Goal: Use online tool/utility: Utilize a website feature to perform a specific function

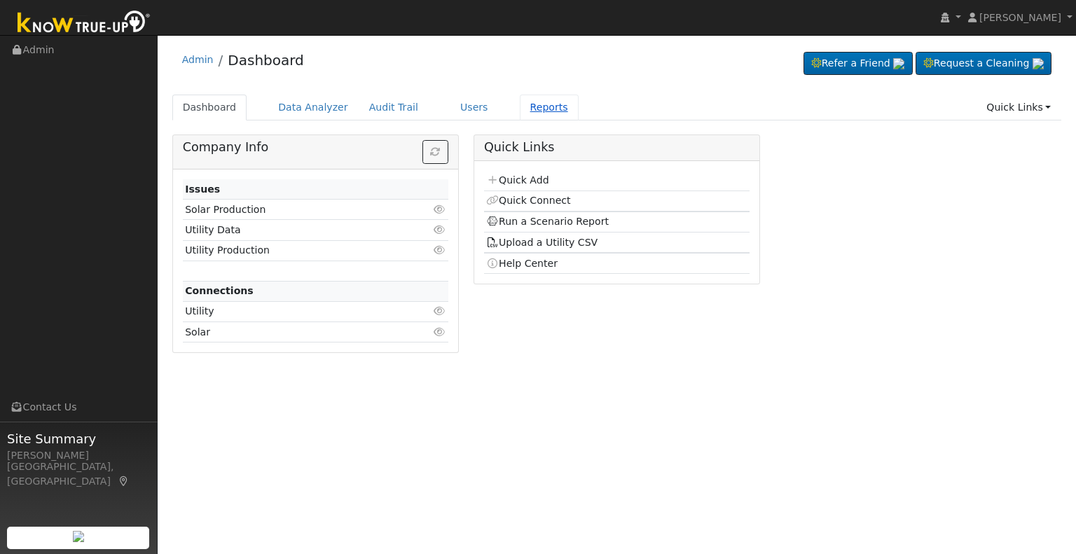
click at [520, 110] on link "Reports" at bounding box center [549, 108] width 59 height 26
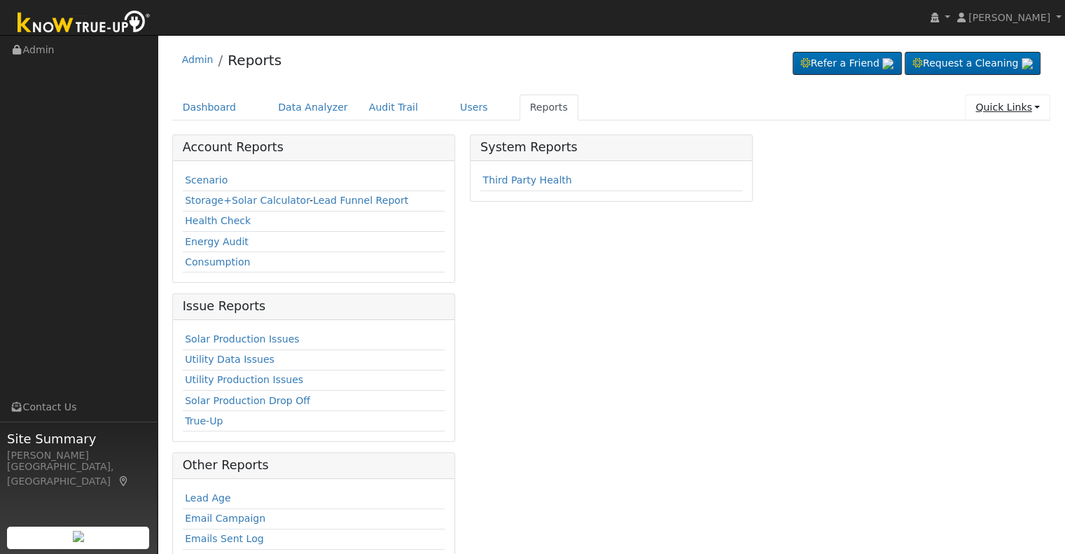
click at [1011, 101] on link "Quick Links" at bounding box center [1007, 108] width 85 height 26
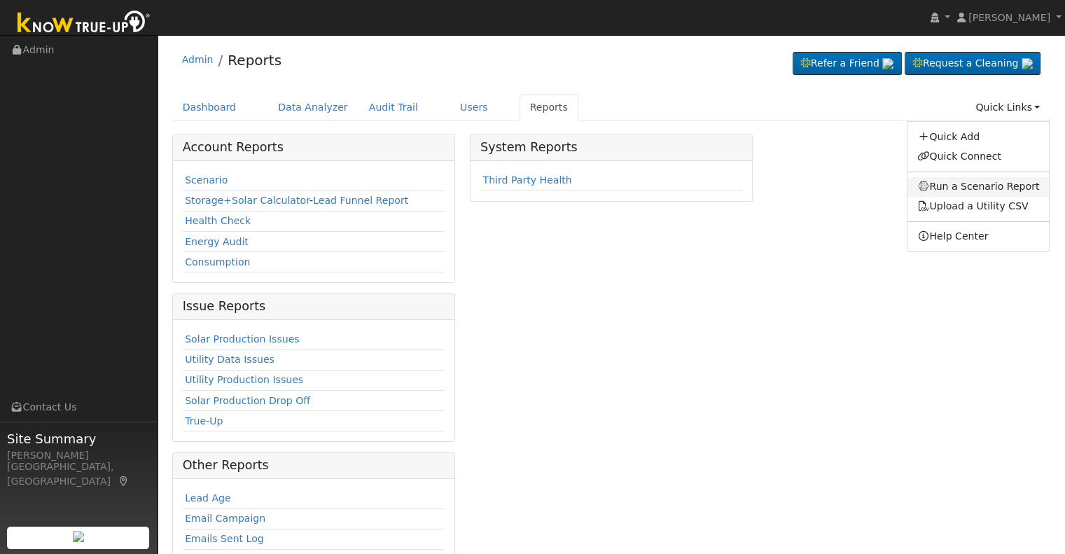
click at [953, 187] on link "Run a Scenario Report" at bounding box center [979, 187] width 142 height 20
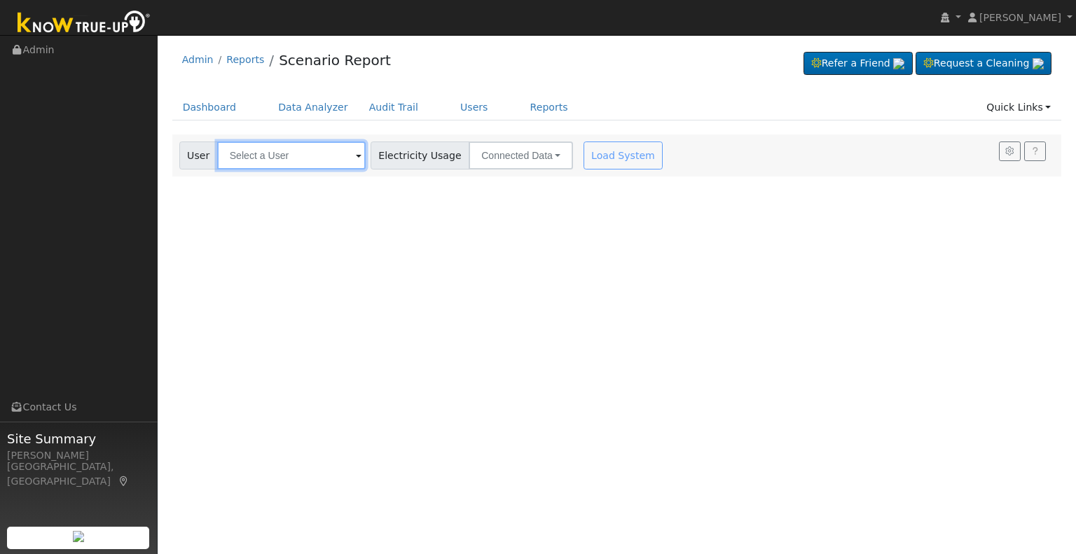
click at [311, 163] on input "text" at bounding box center [291, 155] width 148 height 28
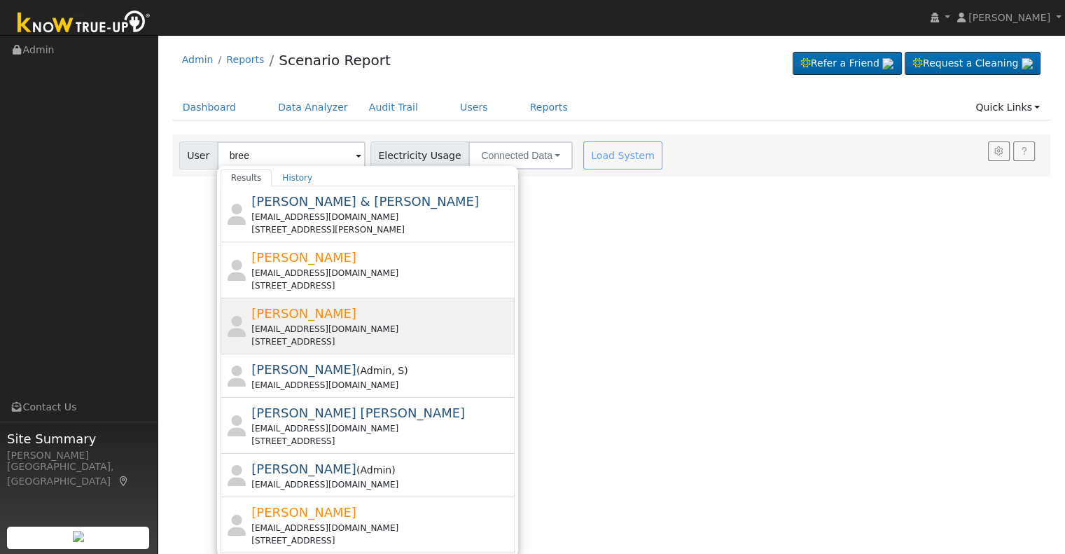
click at [307, 319] on div "[PERSON_NAME][GEOGRAPHIC_DATA][EMAIL_ADDRESS][DOMAIN_NAME] [STREET_ADDRESS]" at bounding box center [381, 326] width 260 height 44
type input "[PERSON_NAME]"
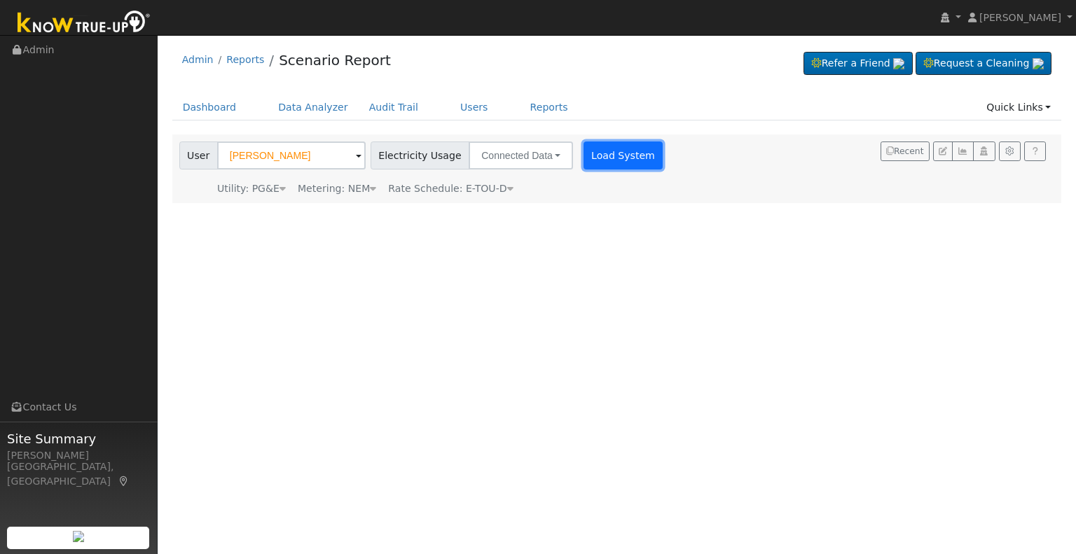
click at [616, 150] on button "Load System" at bounding box center [623, 155] width 80 height 28
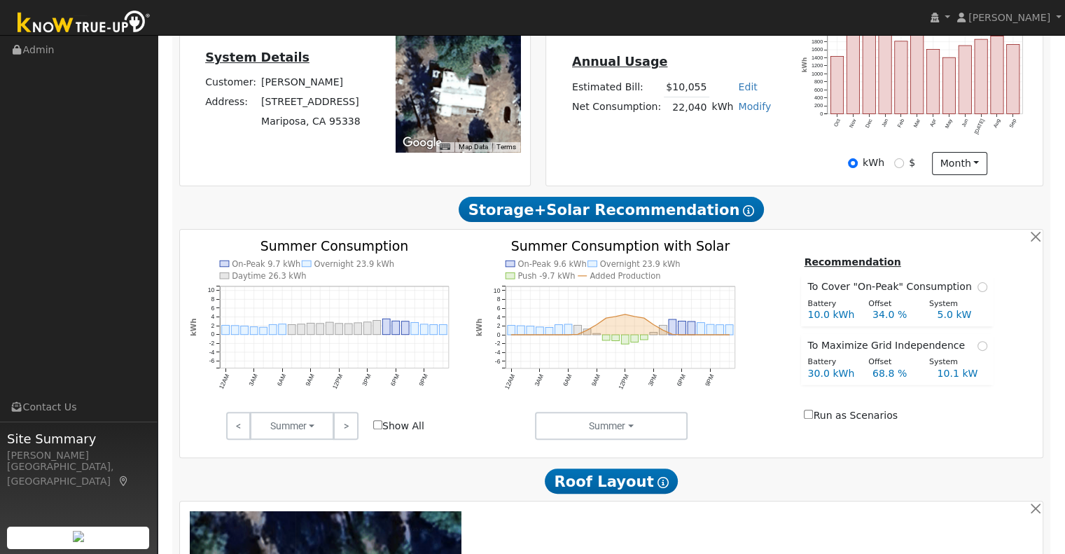
scroll to position [280, 0]
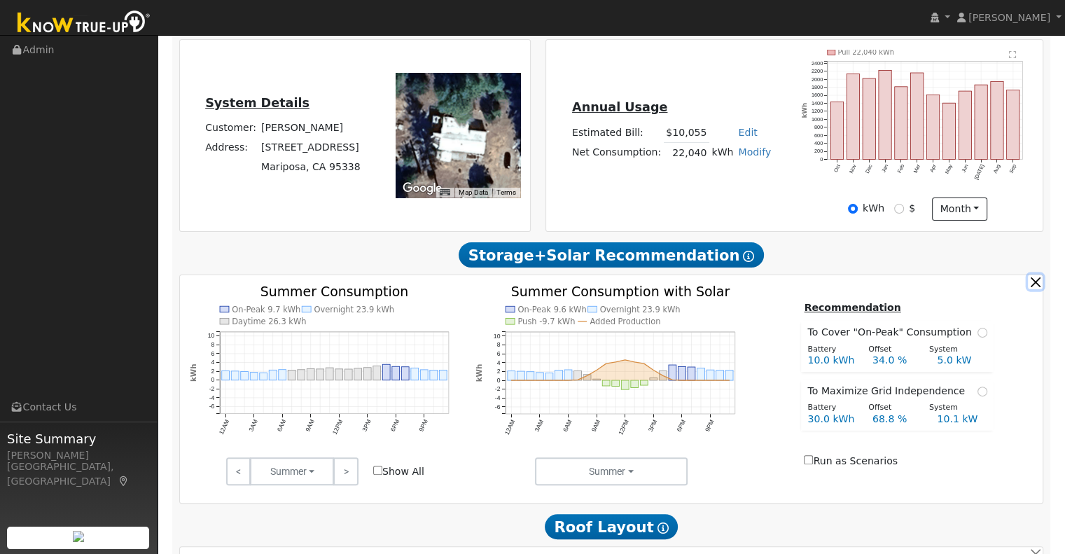
click at [1035, 285] on button "button" at bounding box center [1035, 282] width 15 height 15
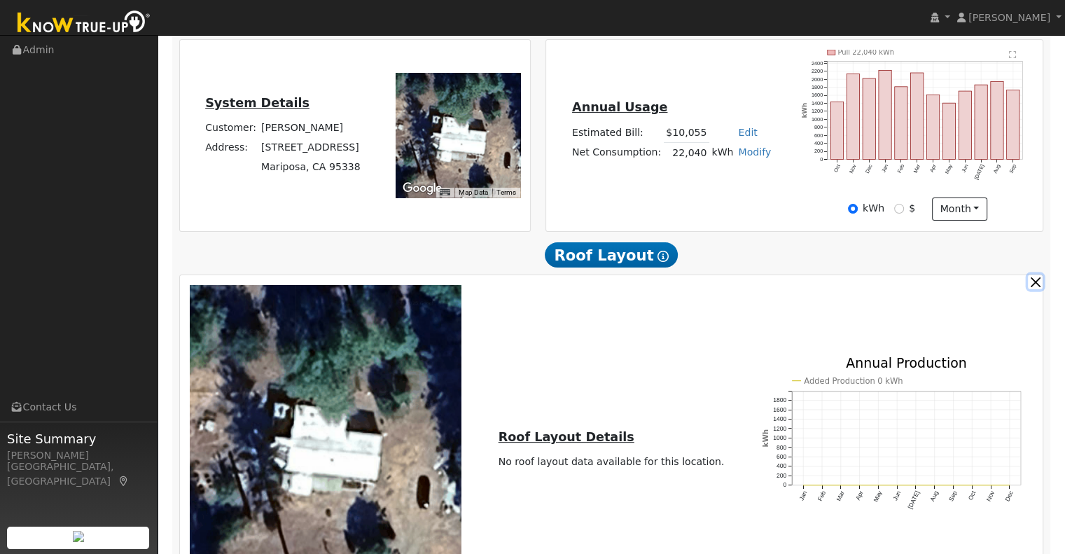
click at [1035, 285] on button "button" at bounding box center [1035, 282] width 15 height 15
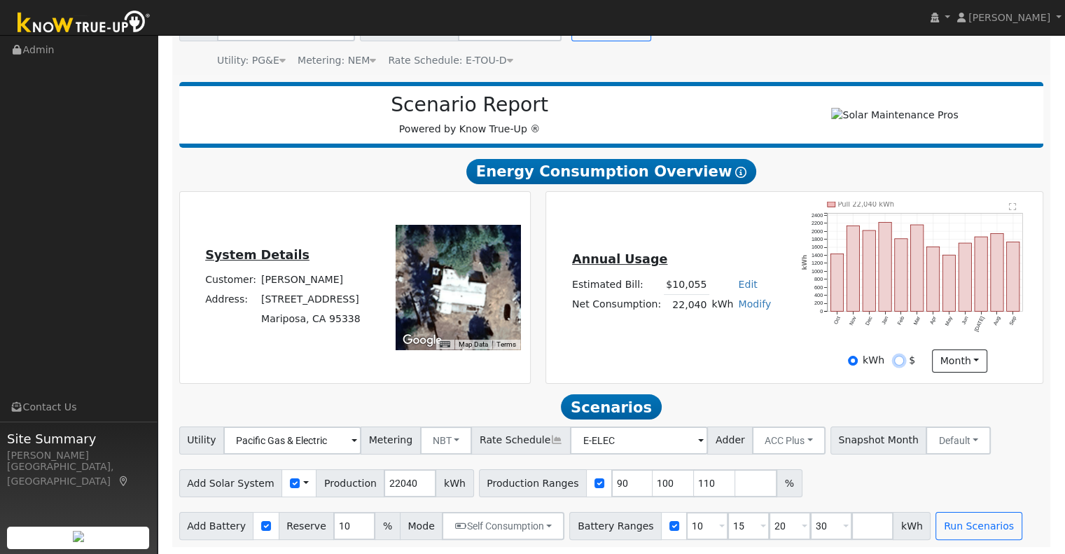
click at [901, 356] on input "$" at bounding box center [899, 361] width 10 height 10
radio input "true"
click at [850, 361] on input "kWh" at bounding box center [853, 361] width 10 height 10
radio input "true"
radio input "false"
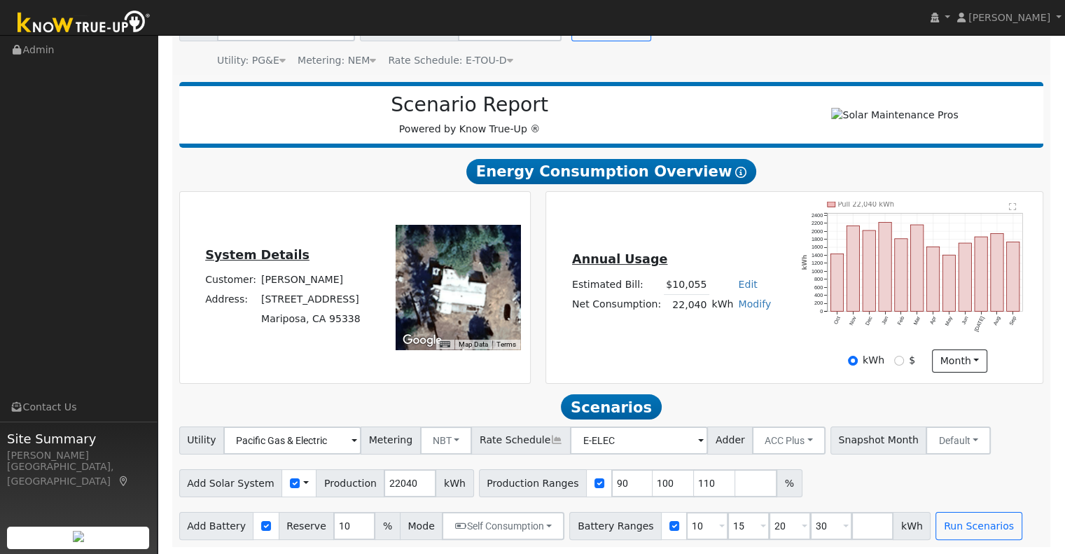
click at [546, 308] on div "Annual Usage Estimated Bill: $10,055 Edit Estimated Bill $ Annual Net Consumpti…" at bounding box center [794, 287] width 513 height 193
click at [611, 483] on input "90" at bounding box center [632, 483] width 42 height 28
type input "100"
type input "110"
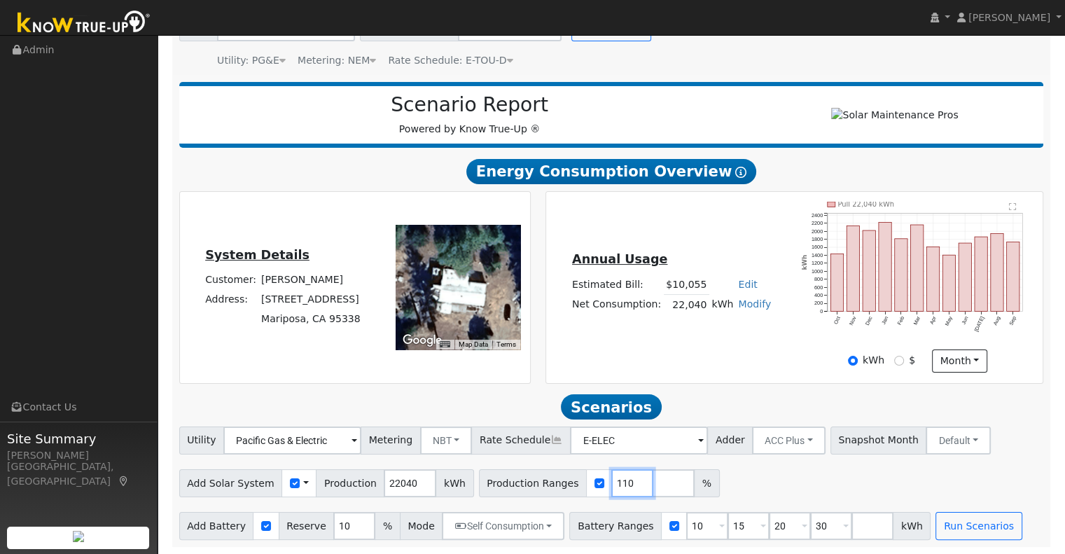
type input "110"
type input "120"
type input "130"
click at [845, 481] on div "Add Solar System Use CSV Data Production 22040 kWh Production Ranges 110 120 13…" at bounding box center [612, 480] width 870 height 33
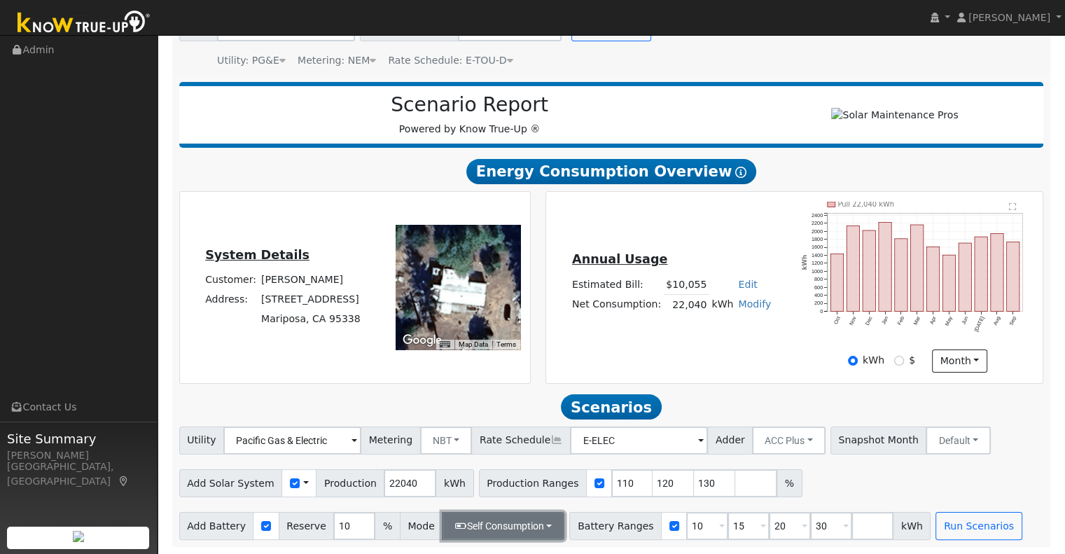
click at [532, 524] on button "Self Consumption" at bounding box center [503, 526] width 123 height 28
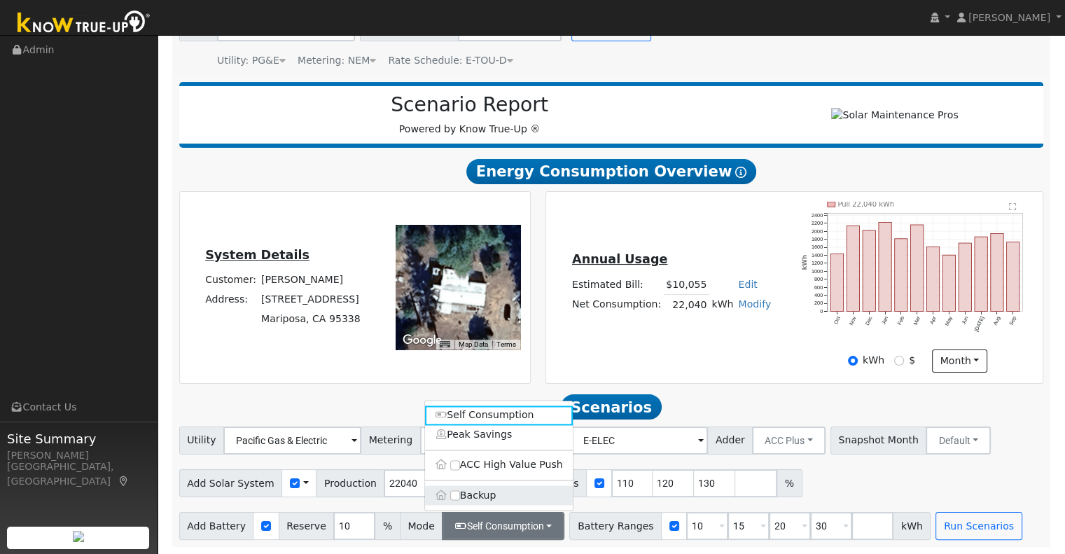
click at [470, 500] on label "Backup" at bounding box center [499, 495] width 148 height 20
click at [460, 500] on input "Backup" at bounding box center [455, 495] width 10 height 10
type input "20"
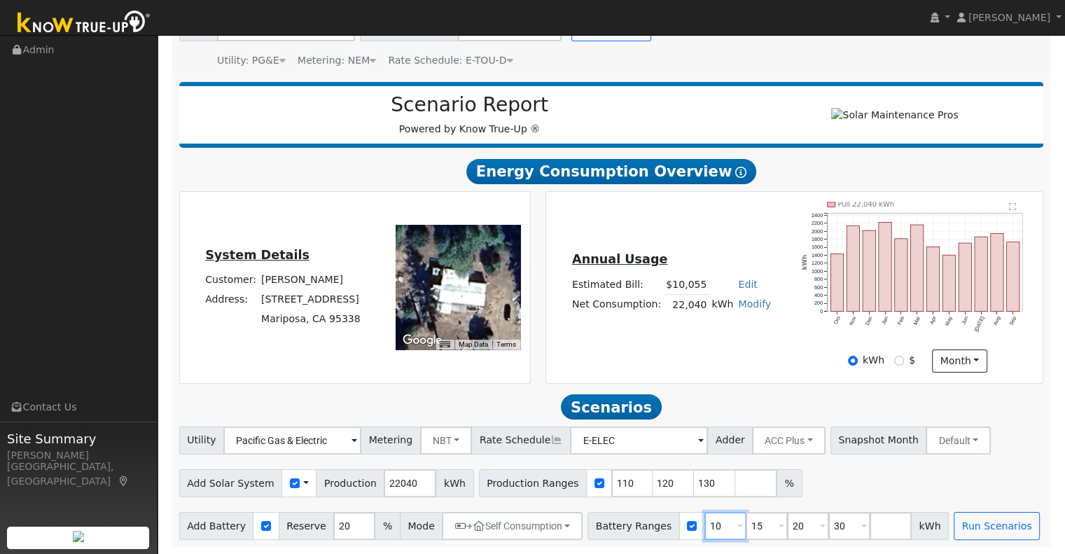
drag, startPoint x: 696, startPoint y: 525, endPoint x: 682, endPoint y: 525, distance: 14.7
click at [705, 525] on input "10" at bounding box center [726, 526] width 42 height 28
type input "15"
type input "20"
type input "30"
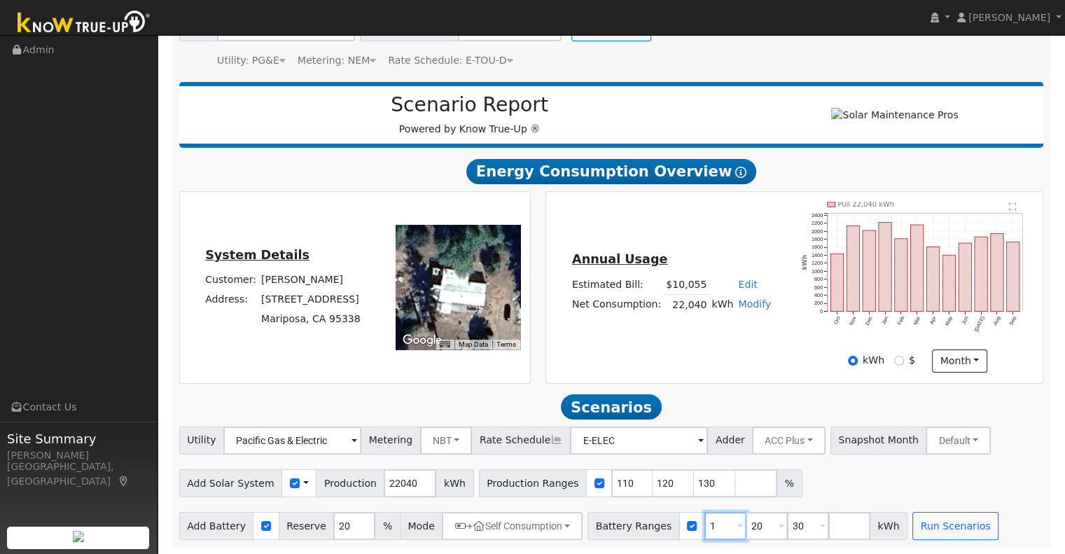
type input "20"
type input "30"
type input "40"
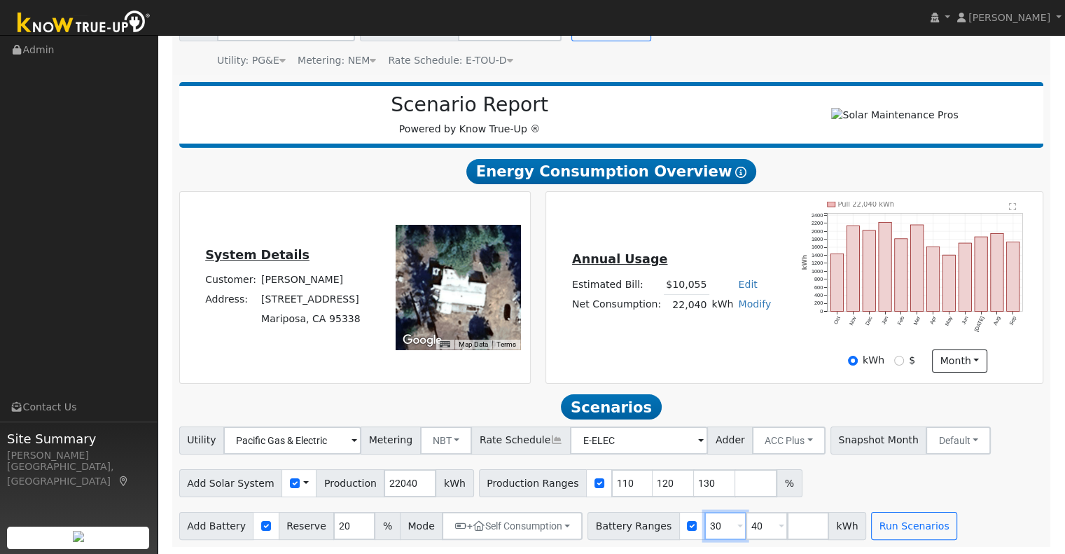
click at [705, 527] on input "30" at bounding box center [726, 526] width 42 height 28
type input "27"
type input "40.5"
type input "54"
click at [873, 484] on div "Add Solar System Use CSV Data Production 22040 kWh Production Ranges 110 120 13…" at bounding box center [612, 480] width 870 height 33
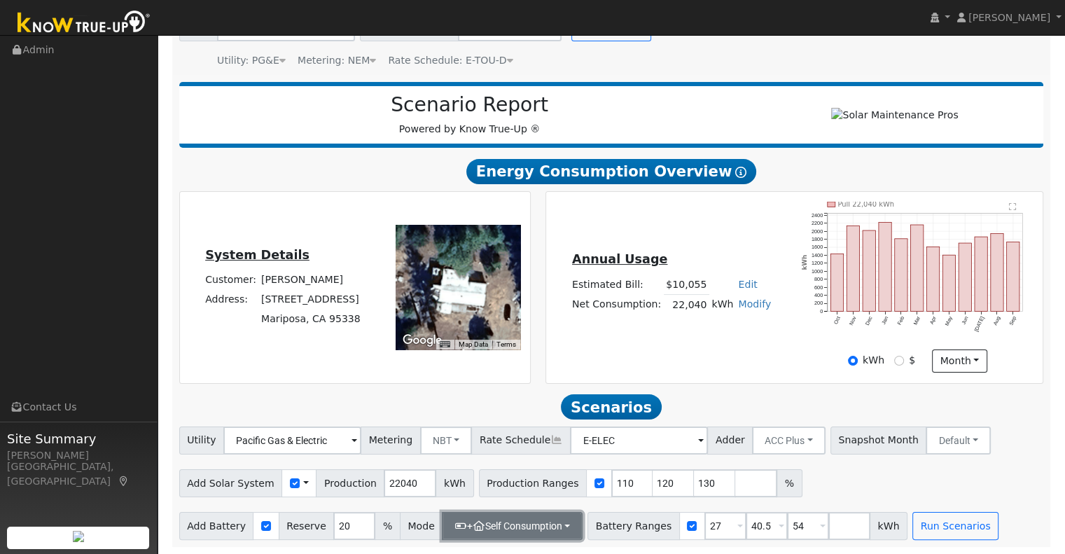
click at [513, 520] on button "+ Self Consumption" at bounding box center [512, 526] width 141 height 28
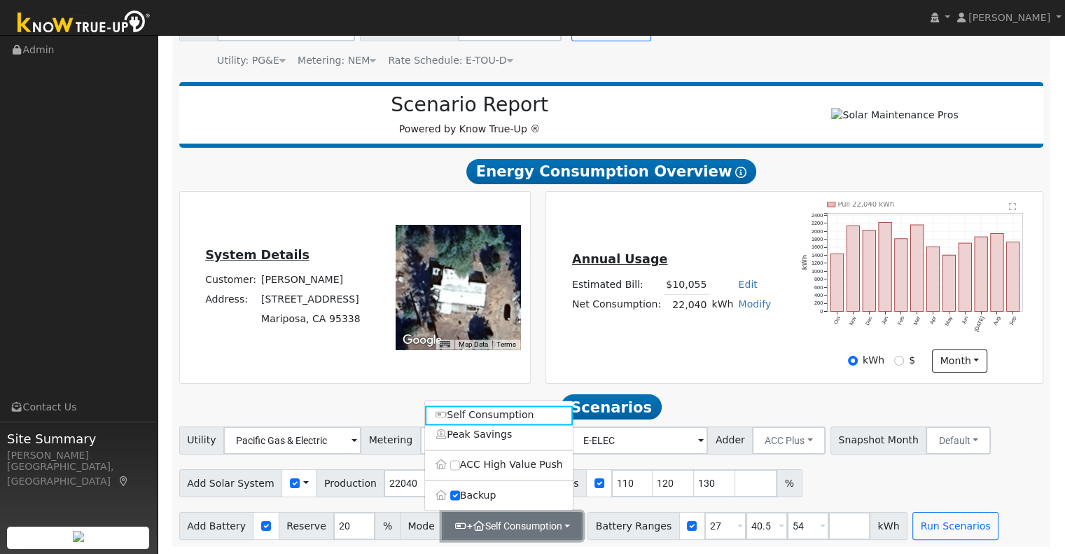
click at [535, 529] on button "+ Self Consumption" at bounding box center [512, 526] width 141 height 28
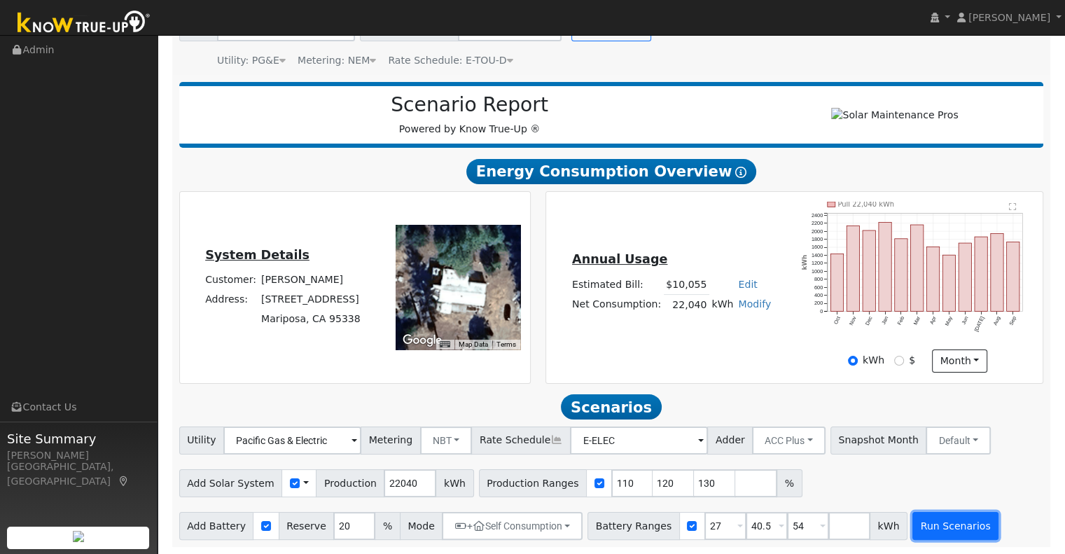
click at [929, 520] on button "Run Scenarios" at bounding box center [956, 526] width 86 height 28
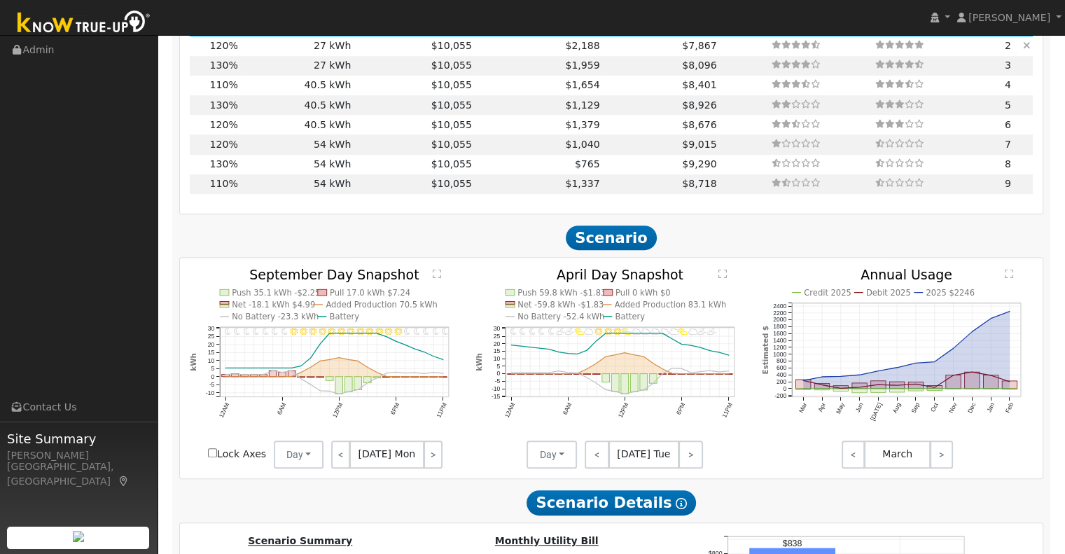
scroll to position [485, 0]
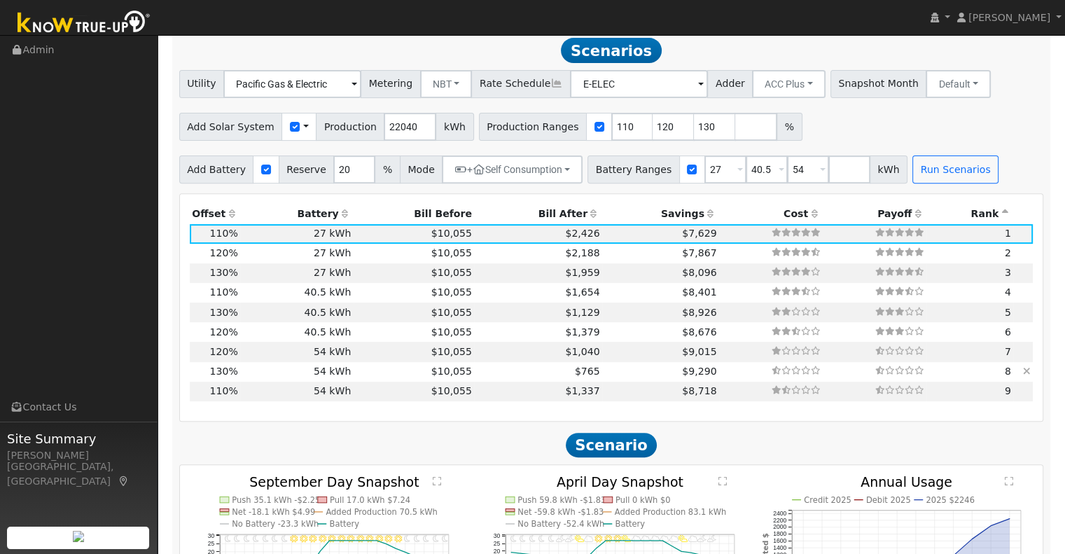
click at [513, 378] on td "$765" at bounding box center [538, 372] width 128 height 20
type input "19.1"
type input "$66,855"
type input "$69,800"
type input "$40,997"
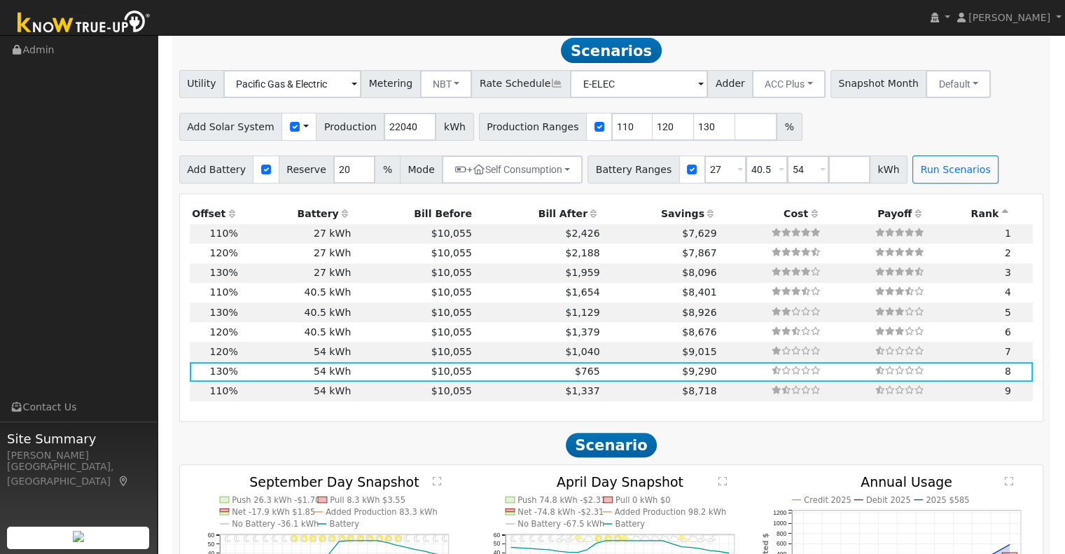
scroll to position [578, 0]
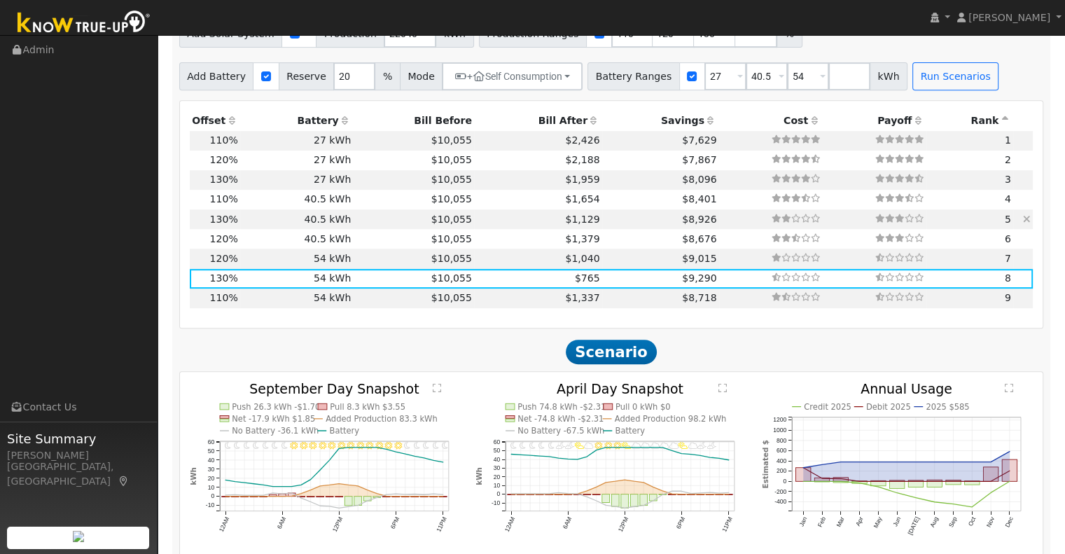
click at [522, 222] on td "$1,129" at bounding box center [538, 219] width 128 height 20
type input "$53,600"
type input "$36,137"
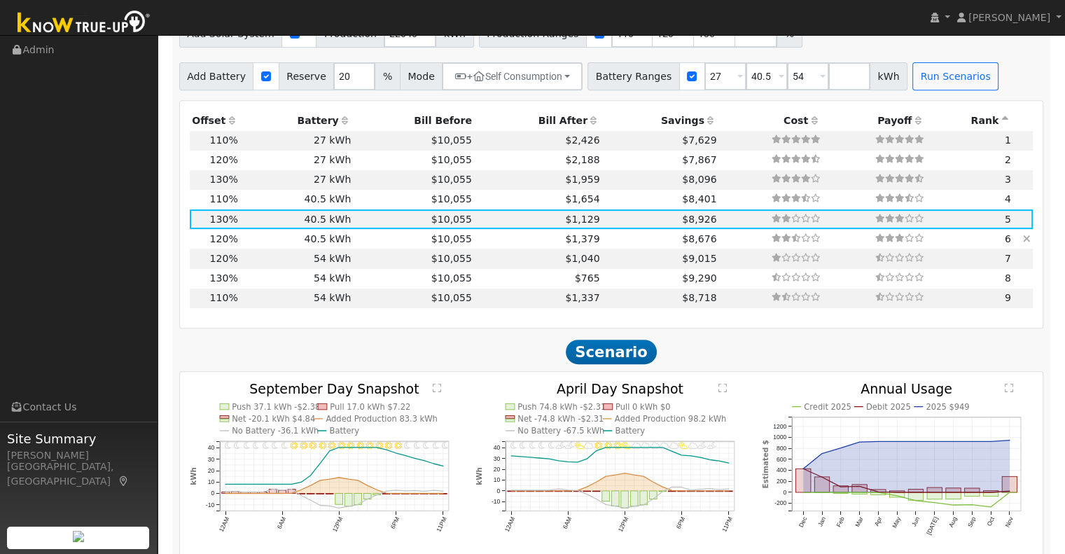
click at [277, 242] on td "40.5 kWh" at bounding box center [296, 239] width 113 height 20
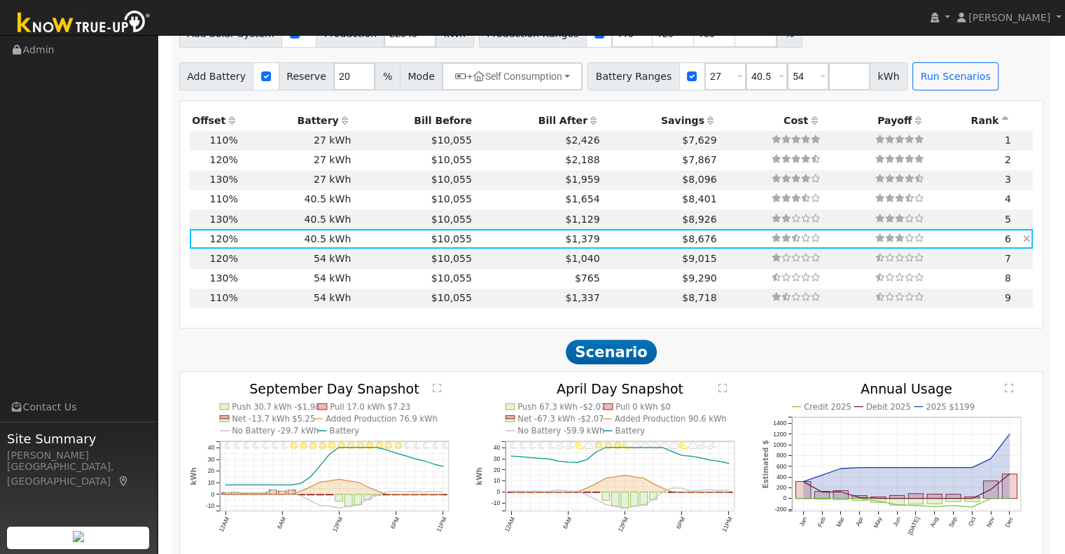
type input "17.6"
type input "$61,712"
type input "$34,594"
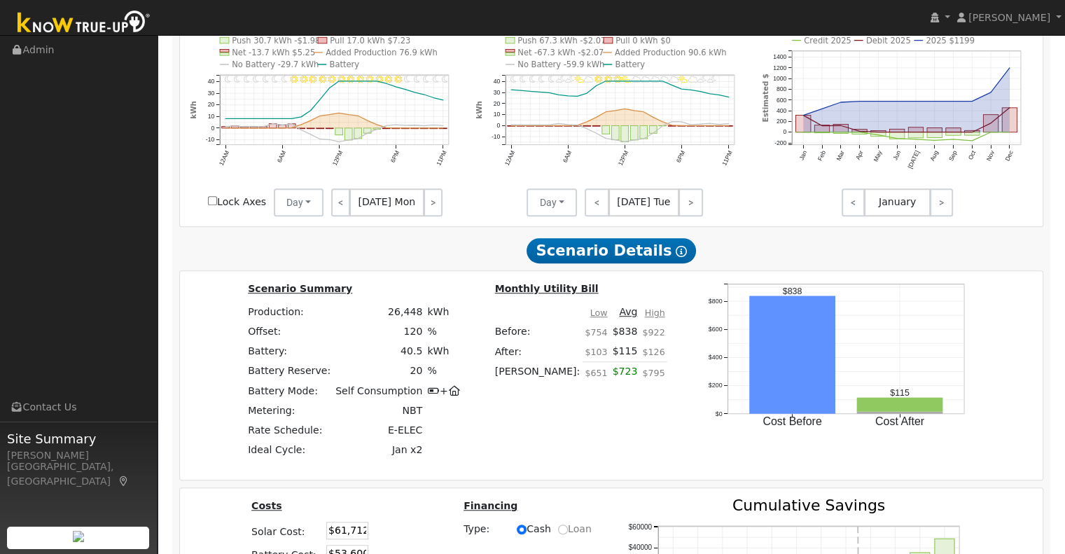
scroll to position [1045, 0]
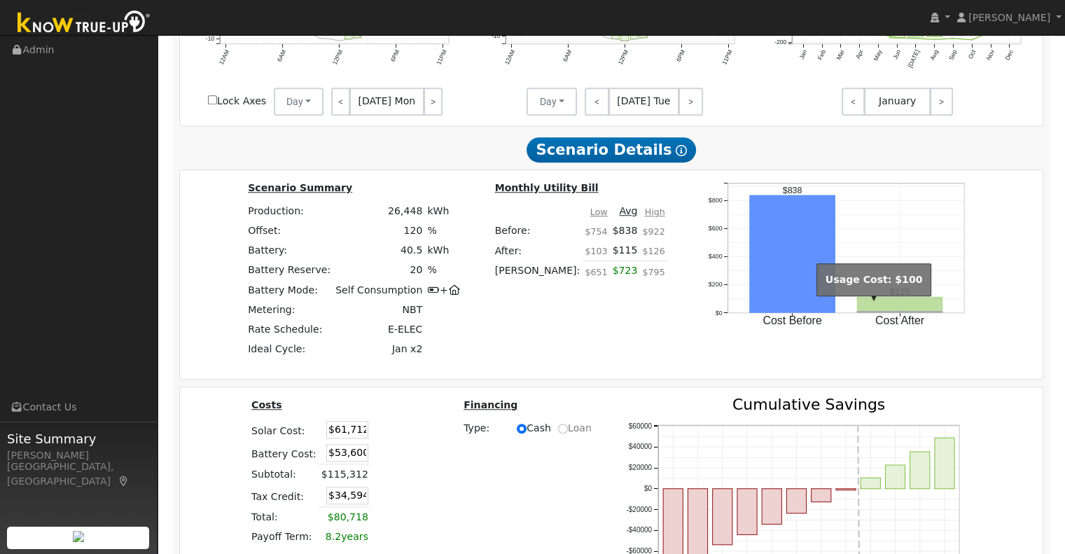
click at [857, 310] on rect "onclick=""" at bounding box center [900, 303] width 86 height 14
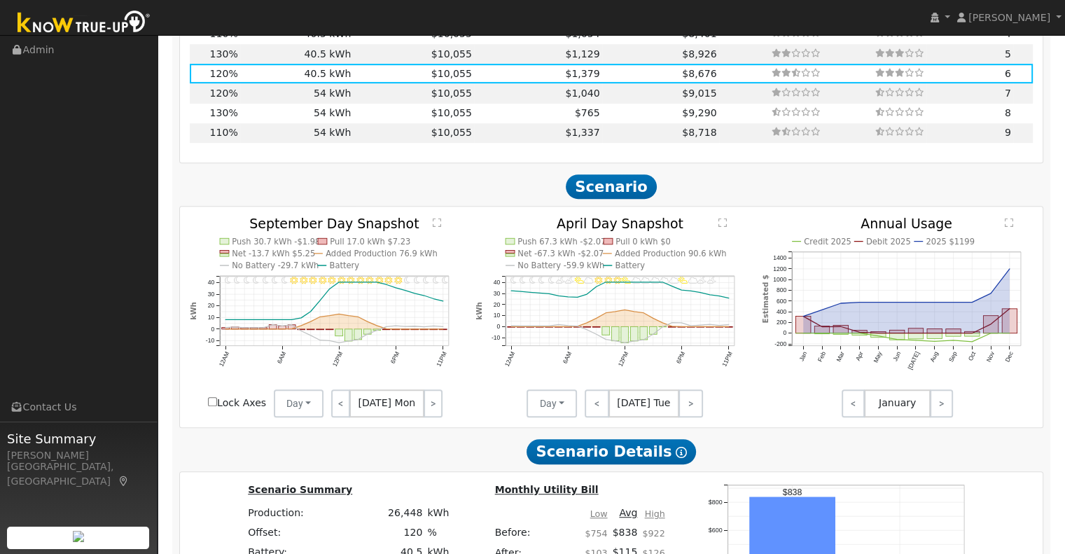
scroll to position [485, 0]
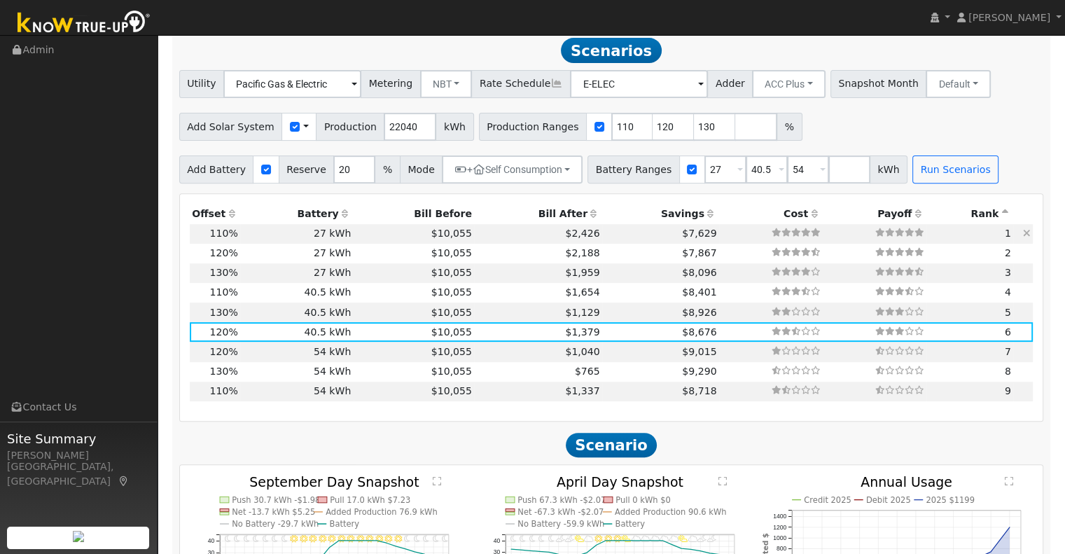
click at [532, 237] on td "$2,426" at bounding box center [538, 234] width 128 height 20
type input "16.2"
type input "$56,569"
type input "$37,400"
type input "$28,191"
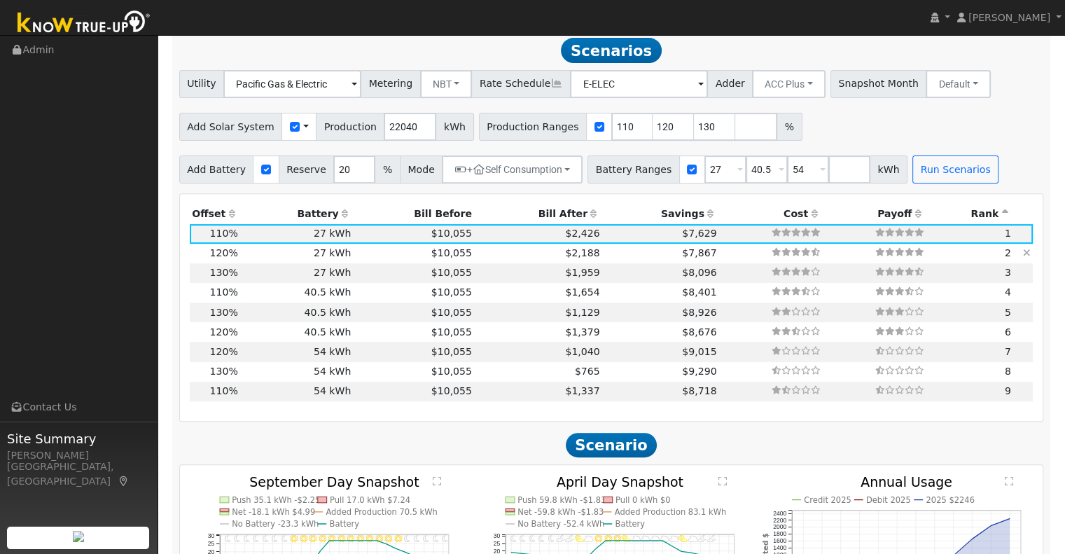
click at [532, 262] on td "$2,188" at bounding box center [538, 254] width 128 height 20
type input "17.6"
type input "$61,712"
type input "$29,734"
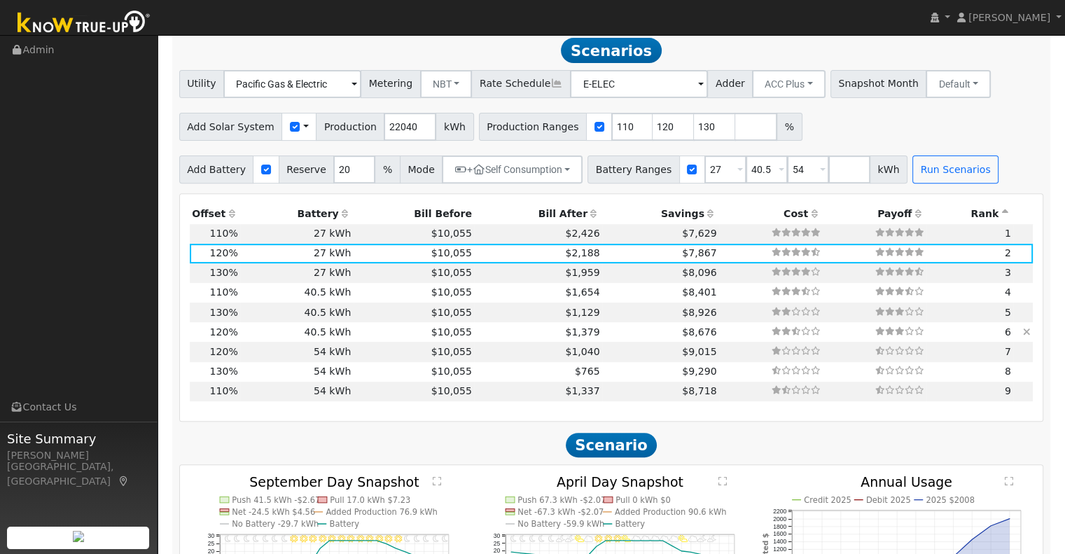
click at [381, 333] on td "$10,055" at bounding box center [414, 332] width 121 height 20
type input "$53,600"
type input "$34,594"
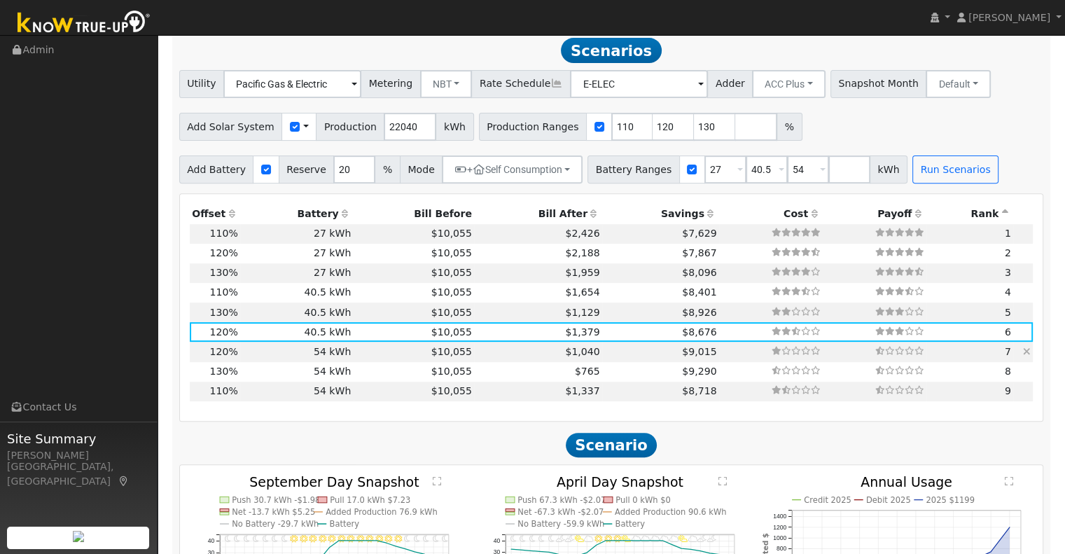
click at [538, 359] on td "$1,040" at bounding box center [538, 352] width 128 height 20
type input "$69,800"
type input "$39,454"
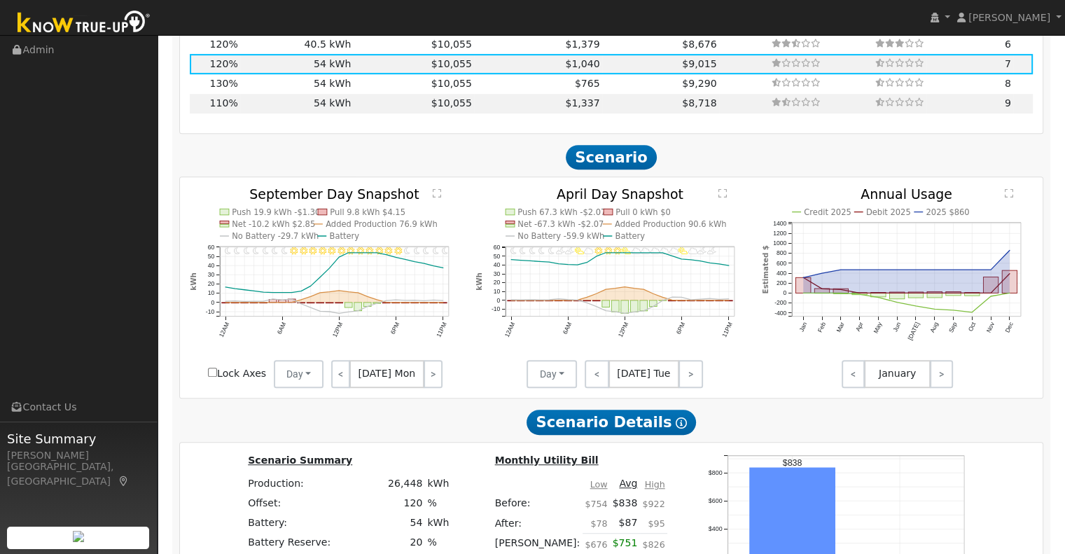
scroll to position [671, 0]
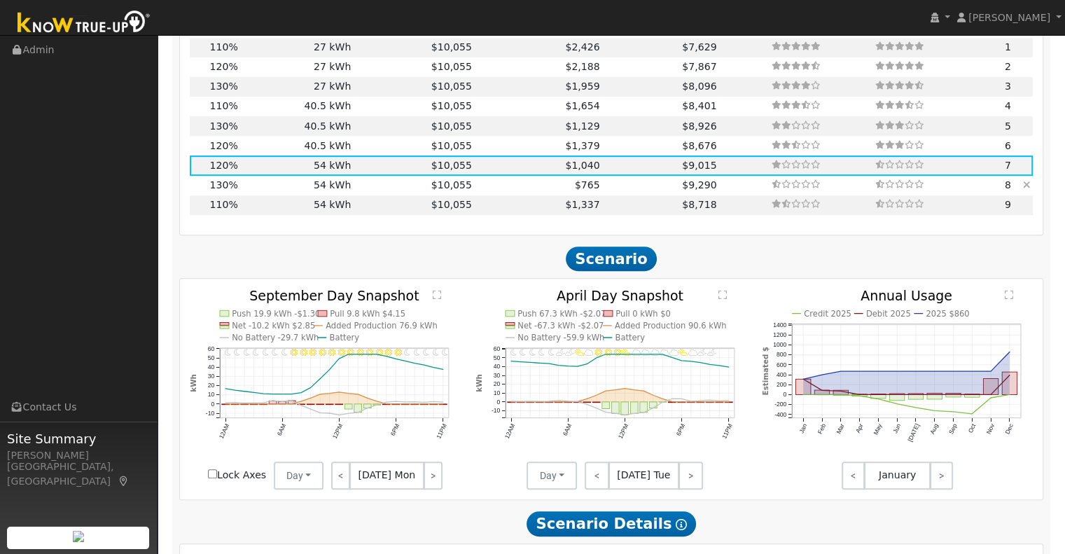
click at [549, 194] on td "$765" at bounding box center [538, 186] width 128 height 20
type input "19.1"
type input "$66,855"
type input "$40,997"
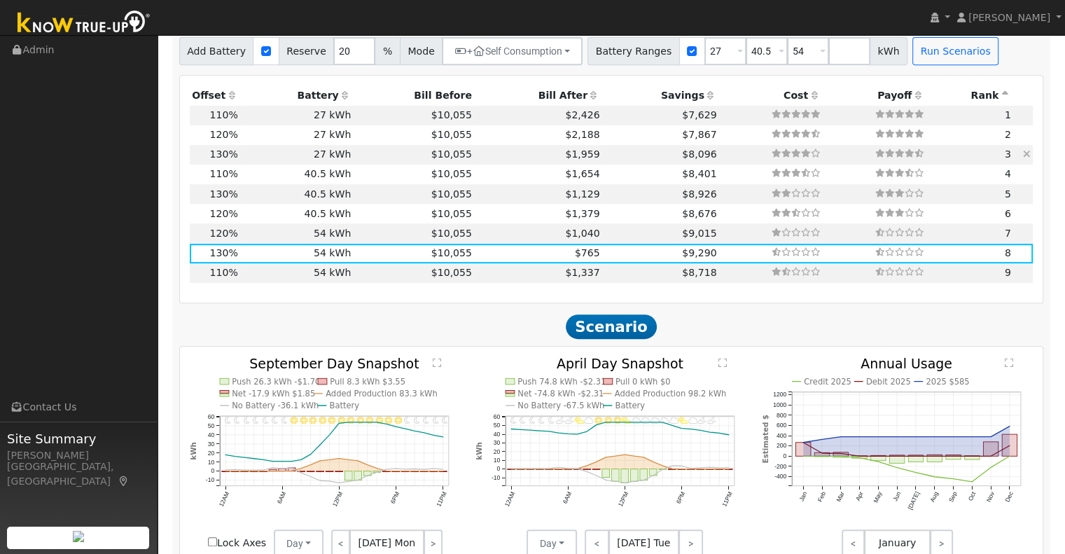
scroll to position [578, 0]
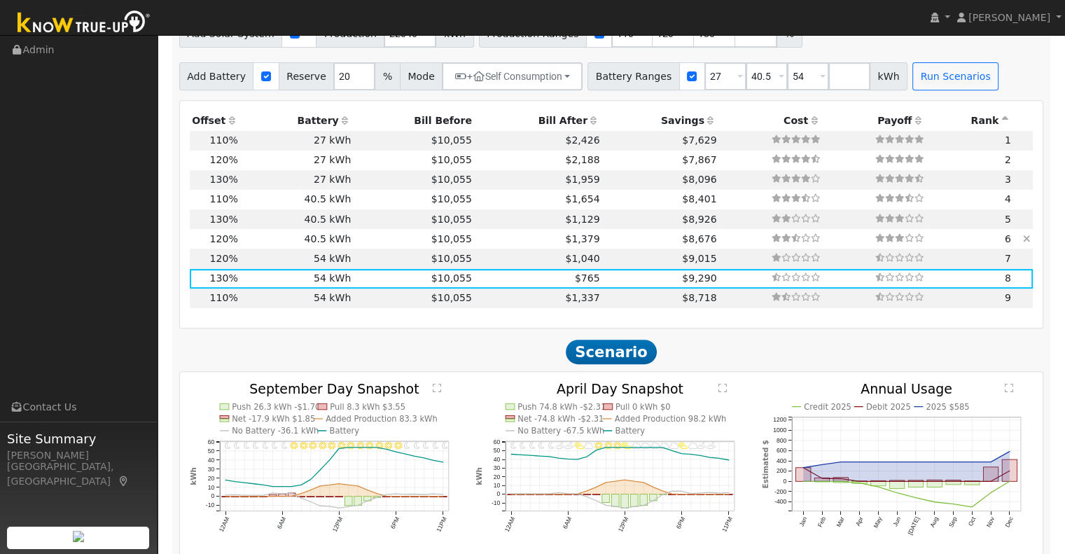
click at [277, 247] on td "40.5 kWh" at bounding box center [296, 239] width 113 height 20
type input "17.6"
type input "$61,712"
type input "$53,600"
type input "$34,594"
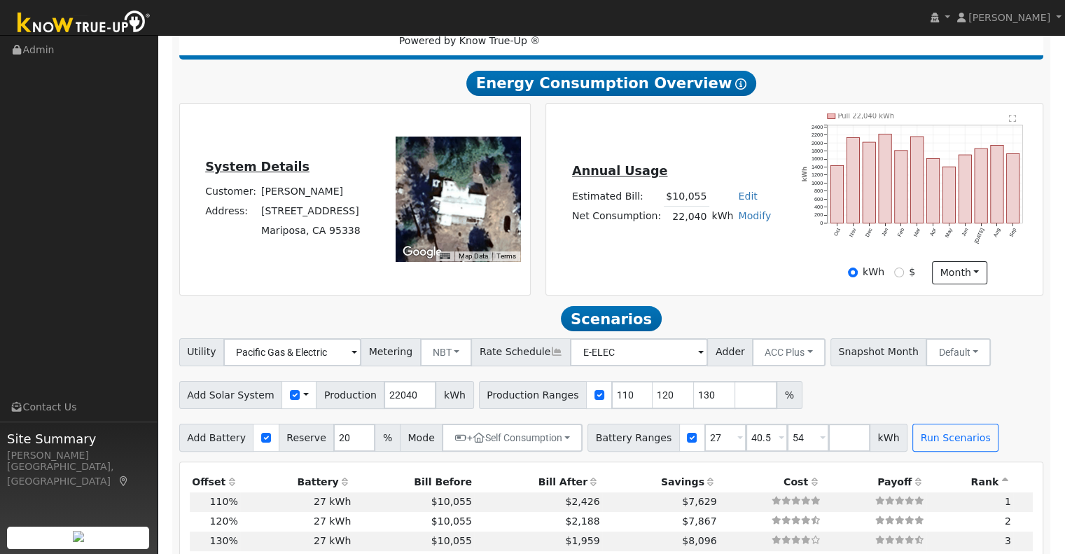
scroll to position [205, 0]
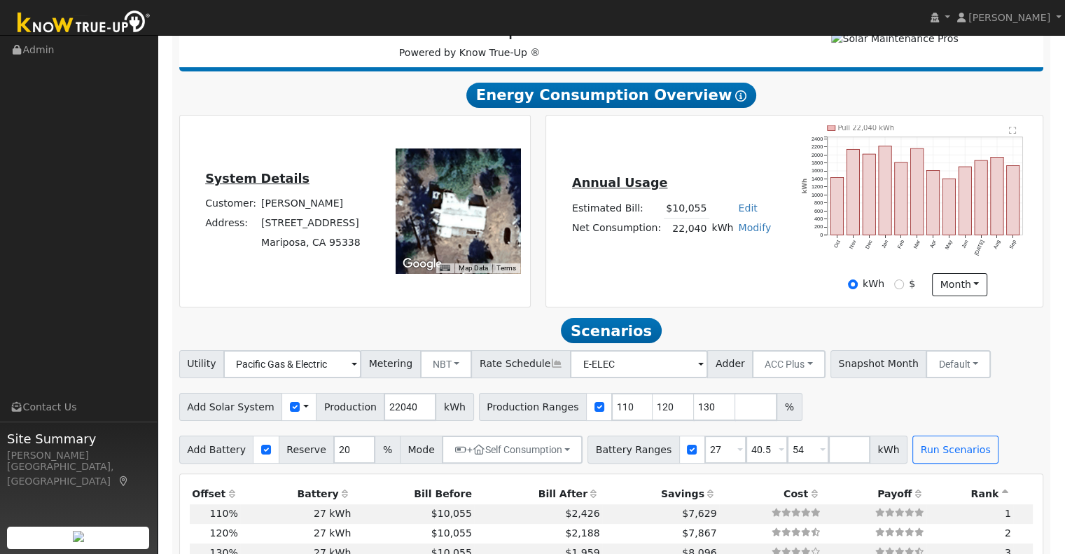
click at [738, 232] on link "Modify" at bounding box center [754, 227] width 33 height 11
click at [724, 258] on link "Add Consumption" at bounding box center [701, 250] width 117 height 20
type input "22040"
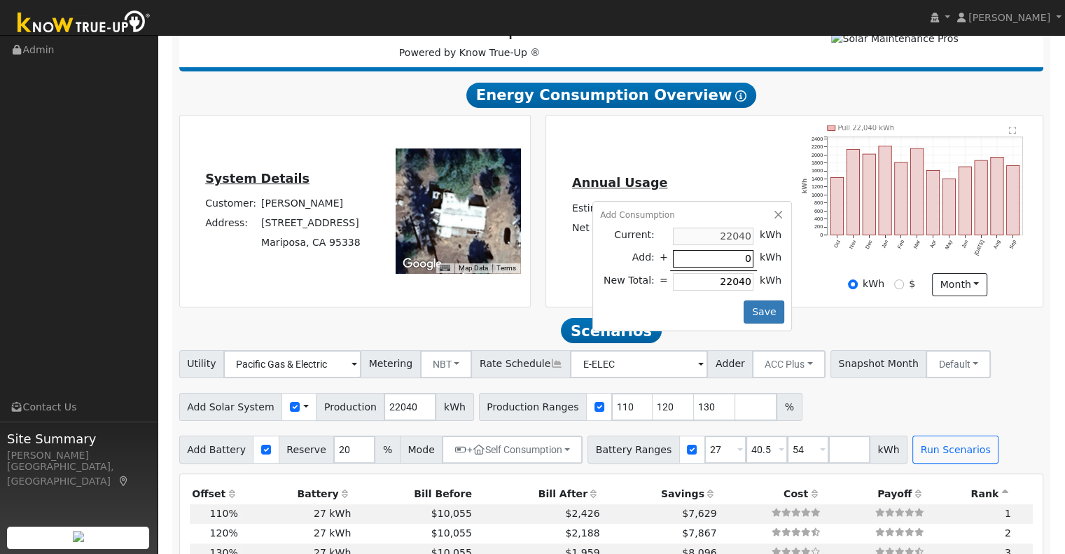
type input "3"
type input "22043"
type input "30"
type input "22070"
type input "300"
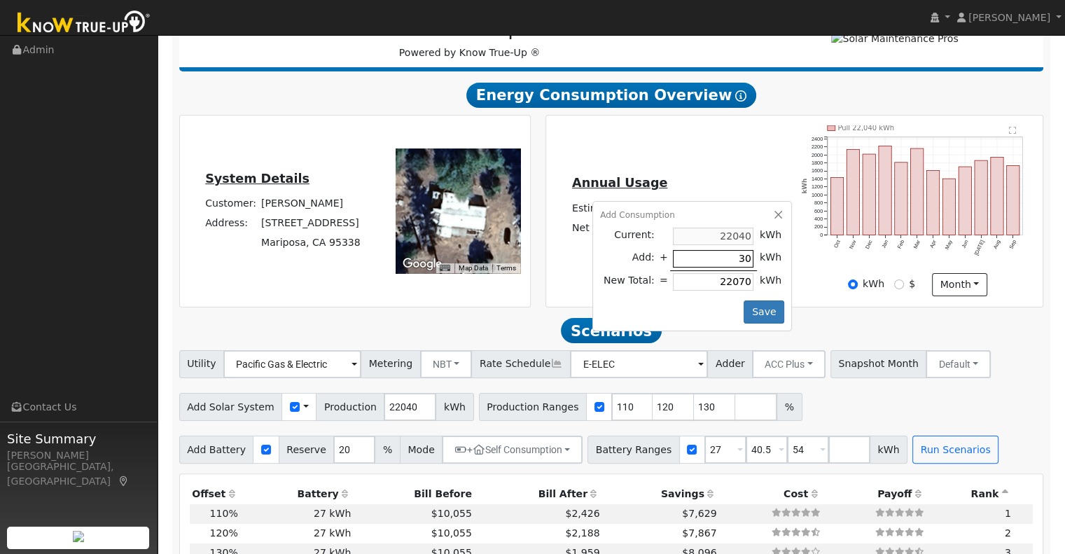
type input "22340"
type input "3000"
type input "25040"
type input "3000"
click at [763, 317] on button "Save" at bounding box center [764, 312] width 41 height 24
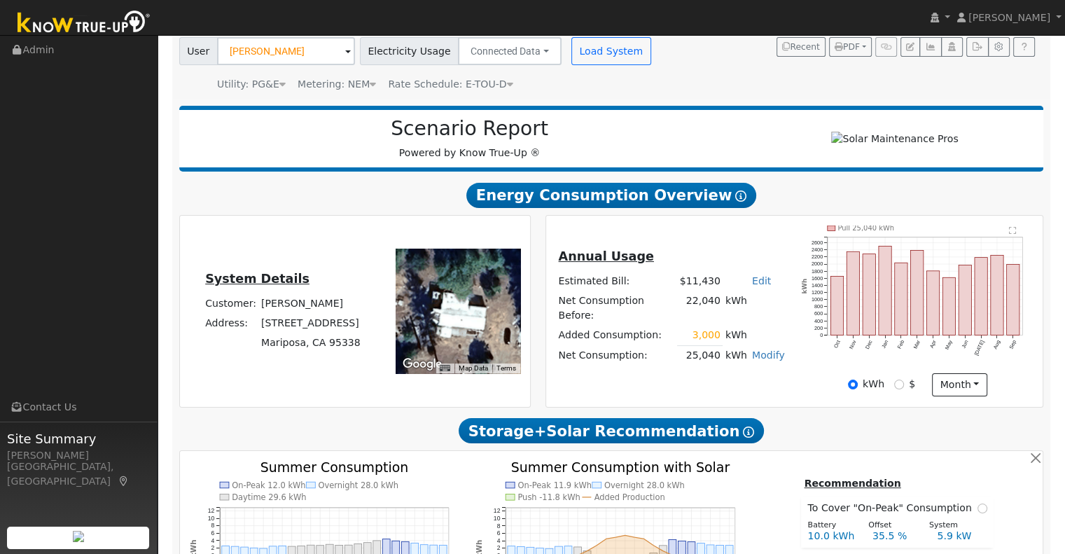
scroll to position [186, 0]
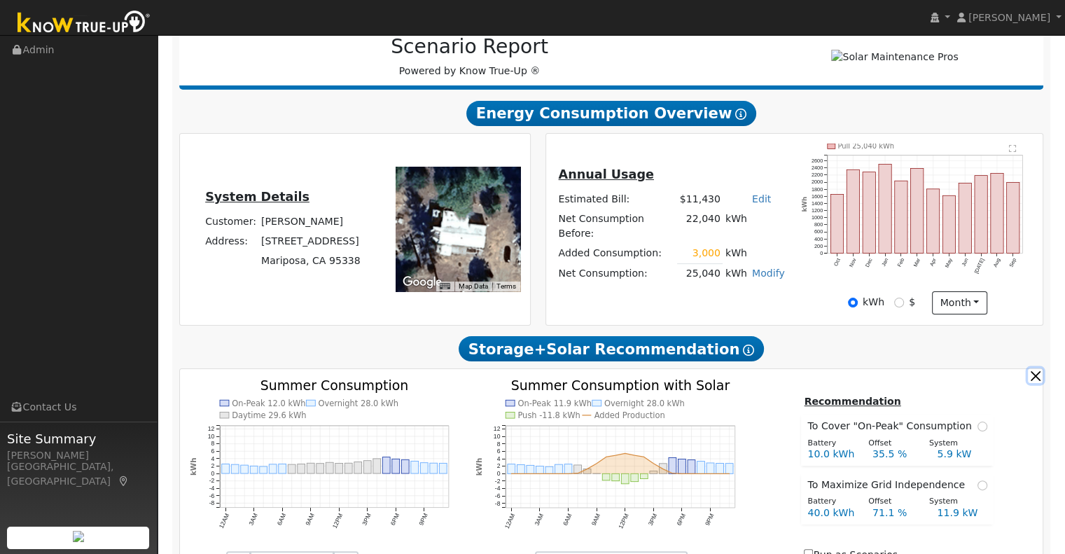
click at [1034, 380] on button "button" at bounding box center [1035, 375] width 15 height 15
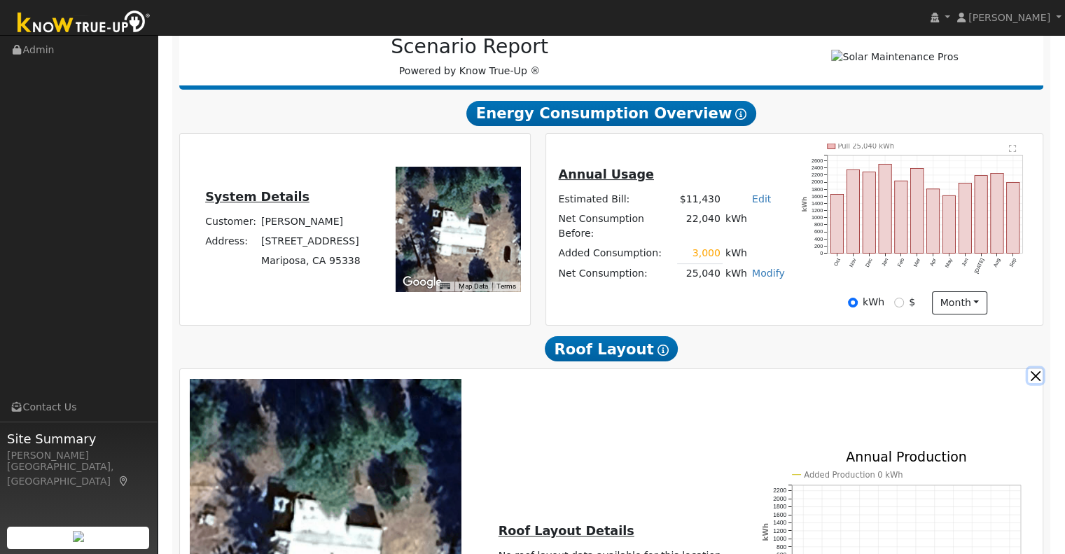
click at [1034, 380] on button "button" at bounding box center [1035, 375] width 15 height 15
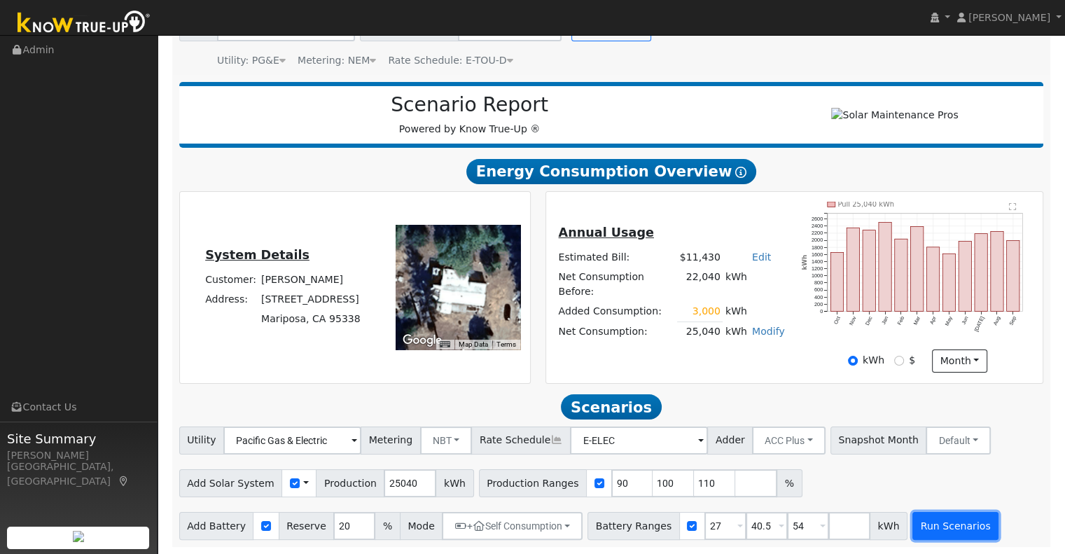
click at [914, 520] on button "Run Scenarios" at bounding box center [956, 526] width 86 height 28
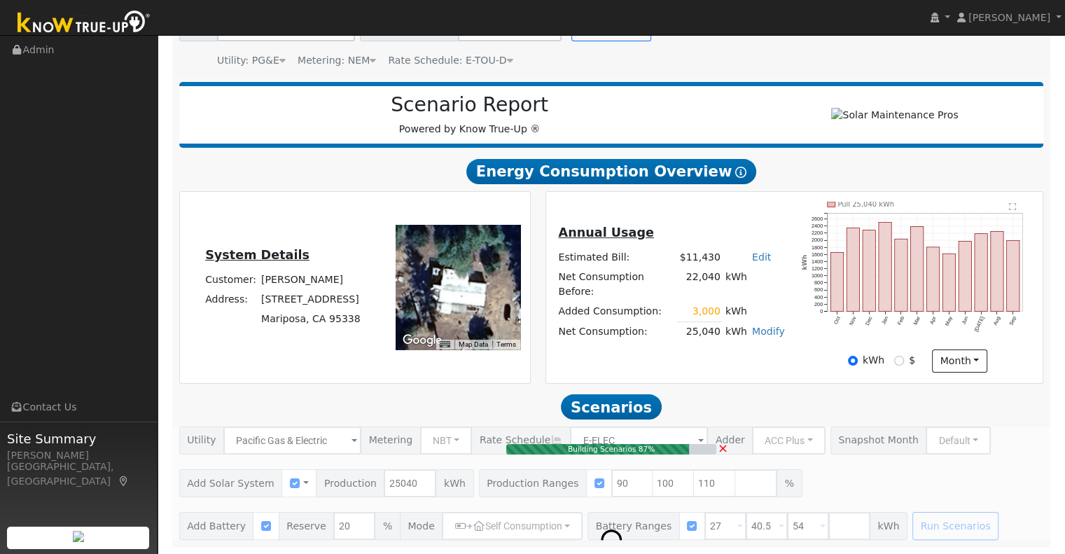
type input "15.0"
type input "$52,584"
type input "$37,400"
type input "$26,995"
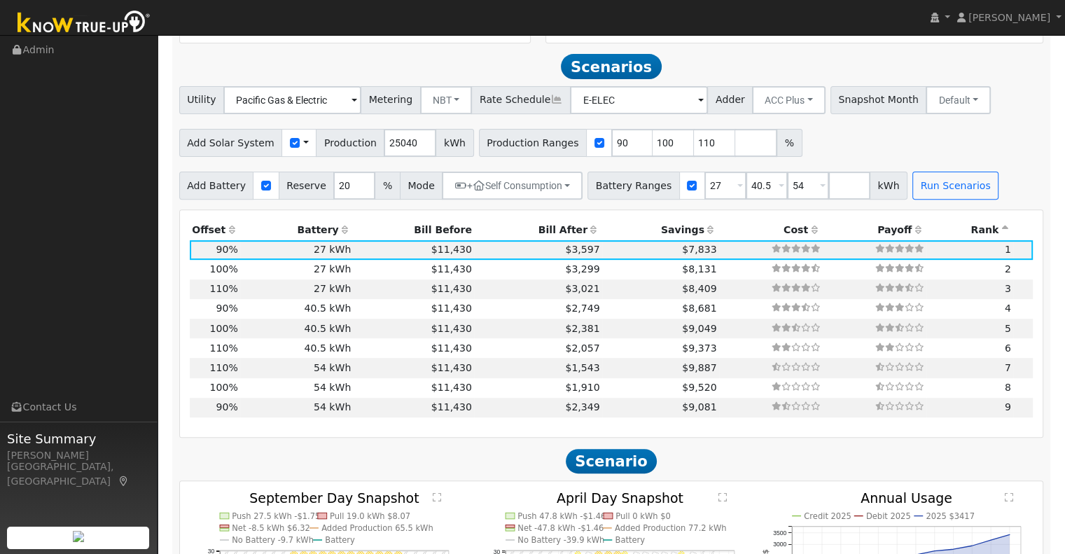
scroll to position [485, 0]
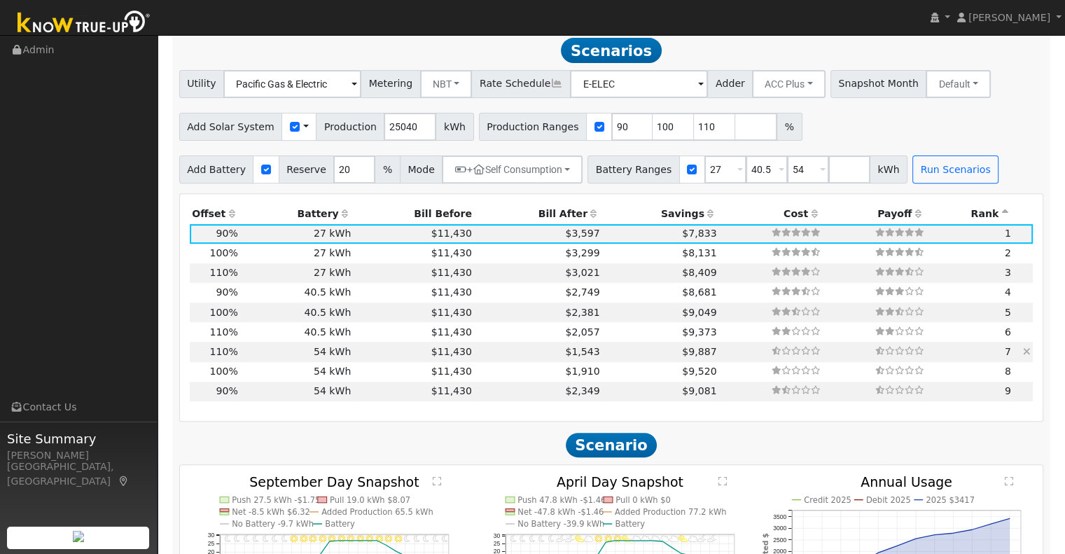
click at [506, 361] on td "$1,543" at bounding box center [538, 352] width 128 height 20
type input "18.4"
type input "$64,269"
type input "$69,800"
type input "$40,221"
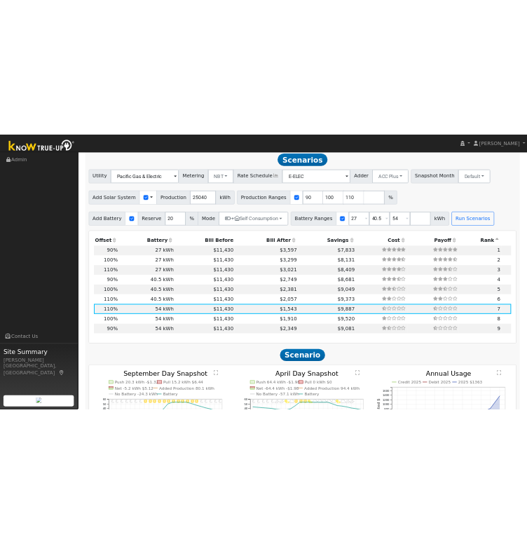
scroll to position [391, 0]
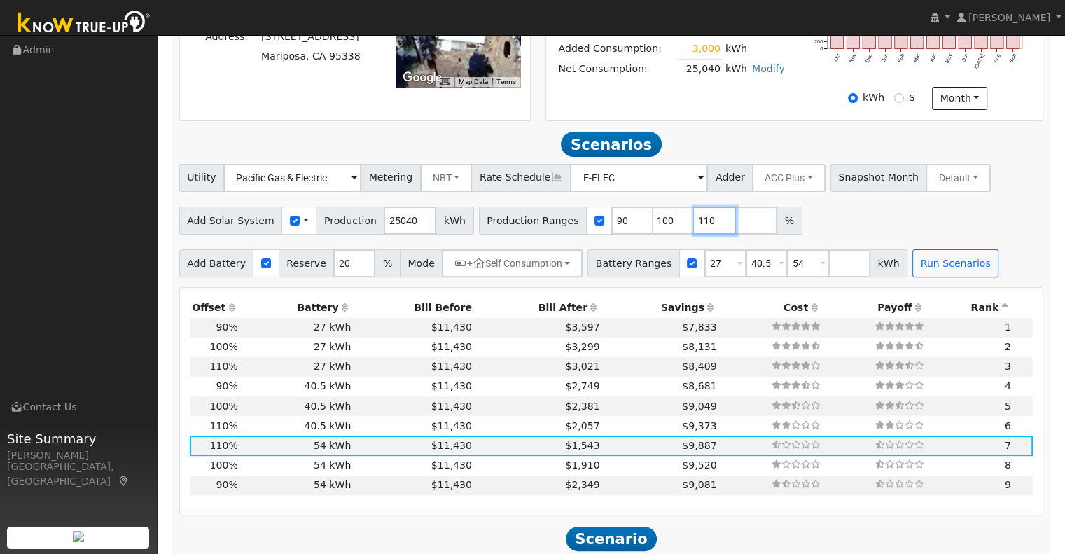
drag, startPoint x: 689, startPoint y: 229, endPoint x: 667, endPoint y: 228, distance: 22.4
click at [694, 228] on input "110" at bounding box center [715, 221] width 42 height 28
drag, startPoint x: 644, startPoint y: 223, endPoint x: 608, endPoint y: 224, distance: 36.4
click at [610, 224] on div "Production Ranges 90 100 110 %" at bounding box center [641, 221] width 324 height 28
click at [611, 223] on input "90" at bounding box center [632, 221] width 42 height 28
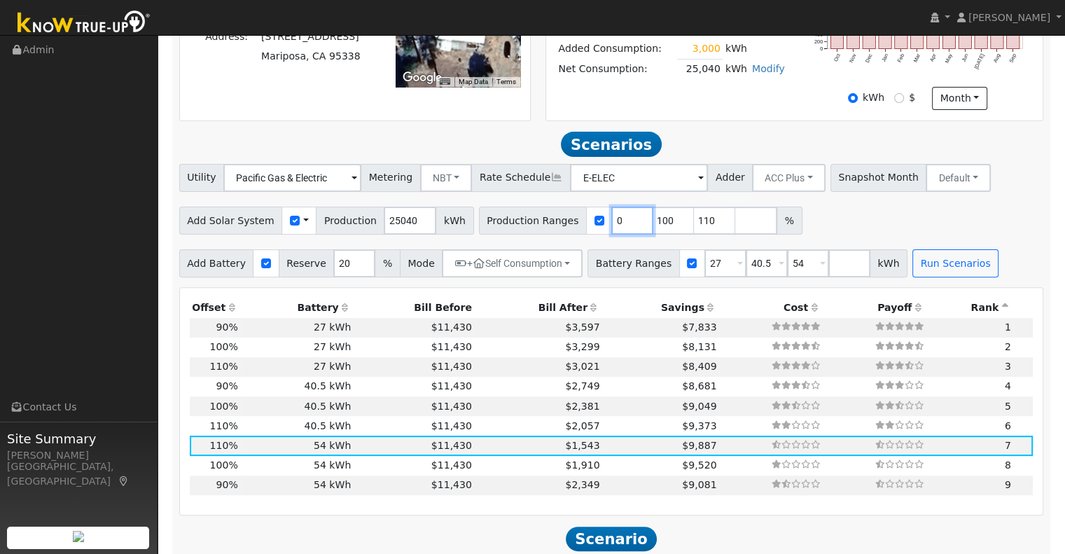
type input "100"
type input "110"
type input "120"
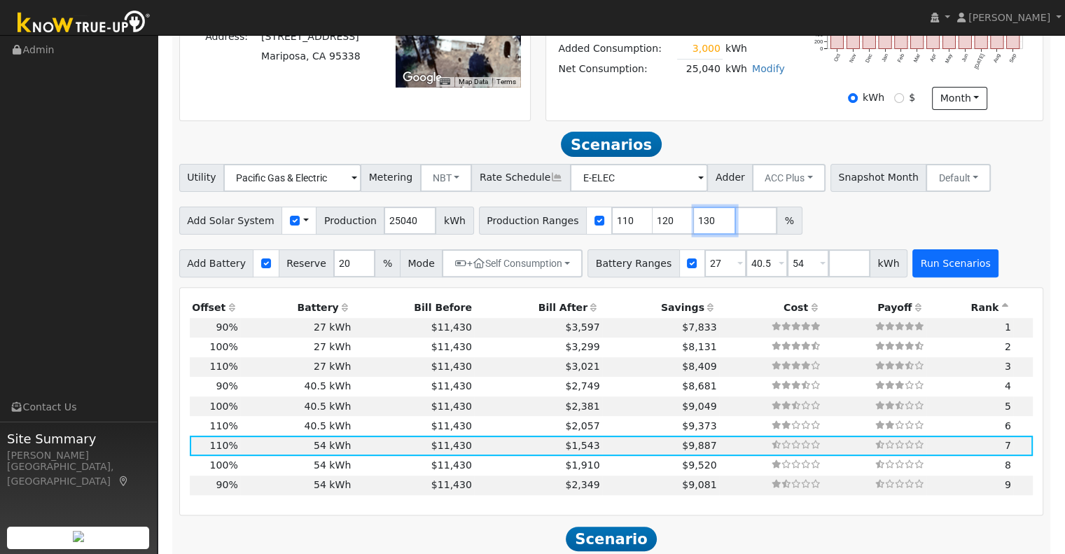
type input "130"
click at [913, 268] on button "Run Scenarios" at bounding box center [956, 263] width 86 height 28
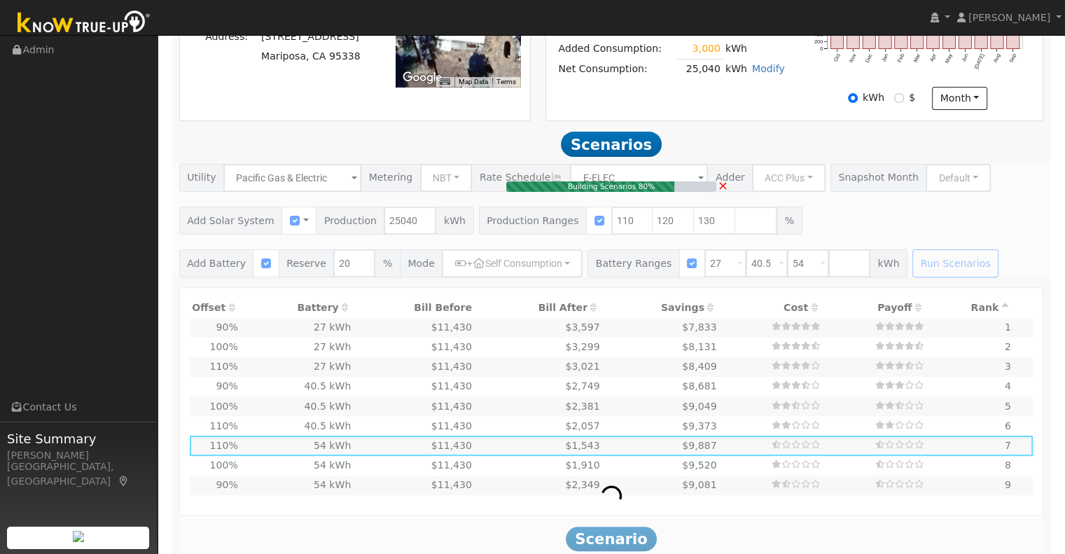
type input "$37,400"
type input "$30,501"
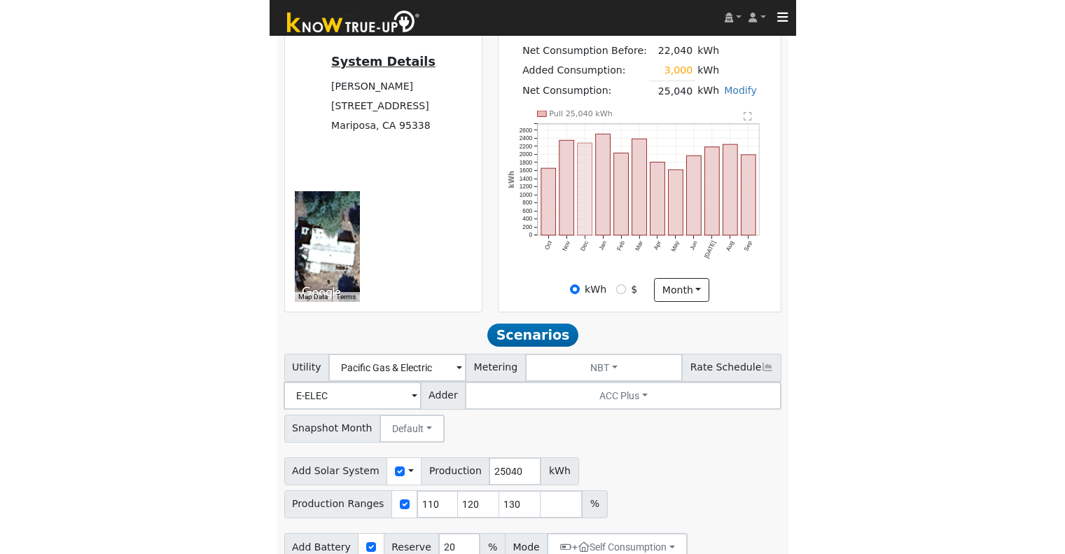
scroll to position [298, 0]
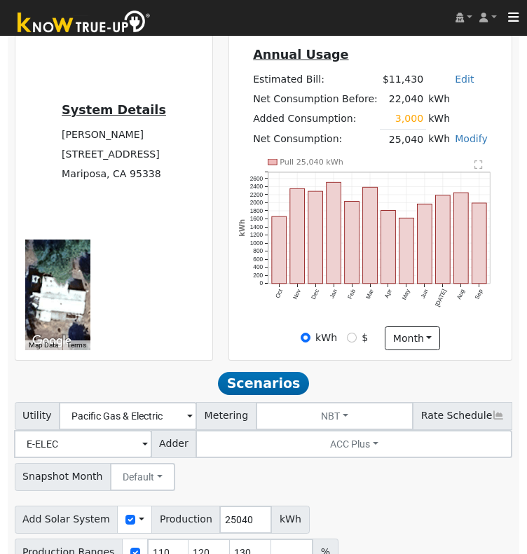
click at [455, 85] on link "Edit" at bounding box center [464, 79] width 19 height 11
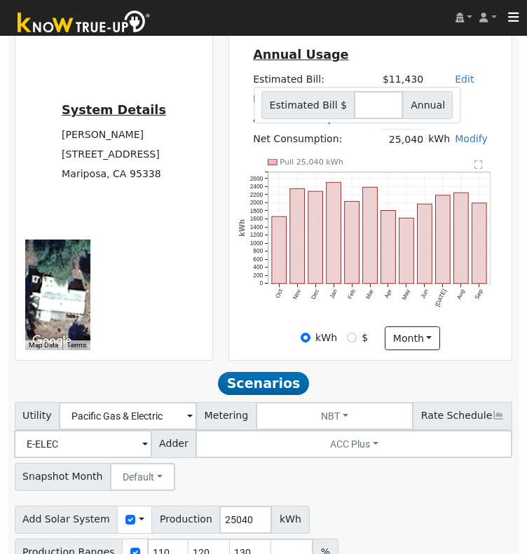
click at [476, 109] on td "kWh" at bounding box center [458, 100] width 64 height 20
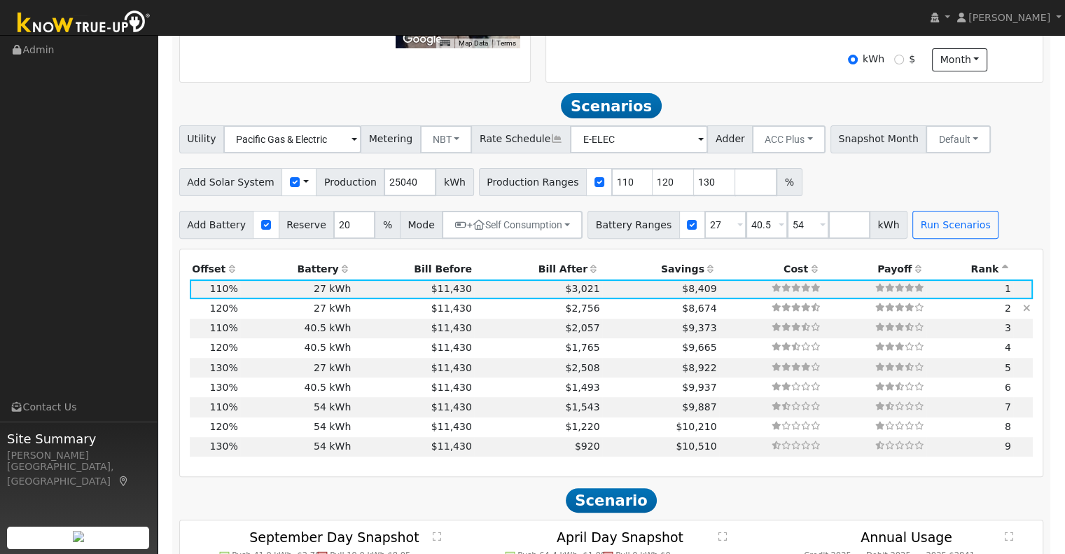
scroll to position [485, 0]
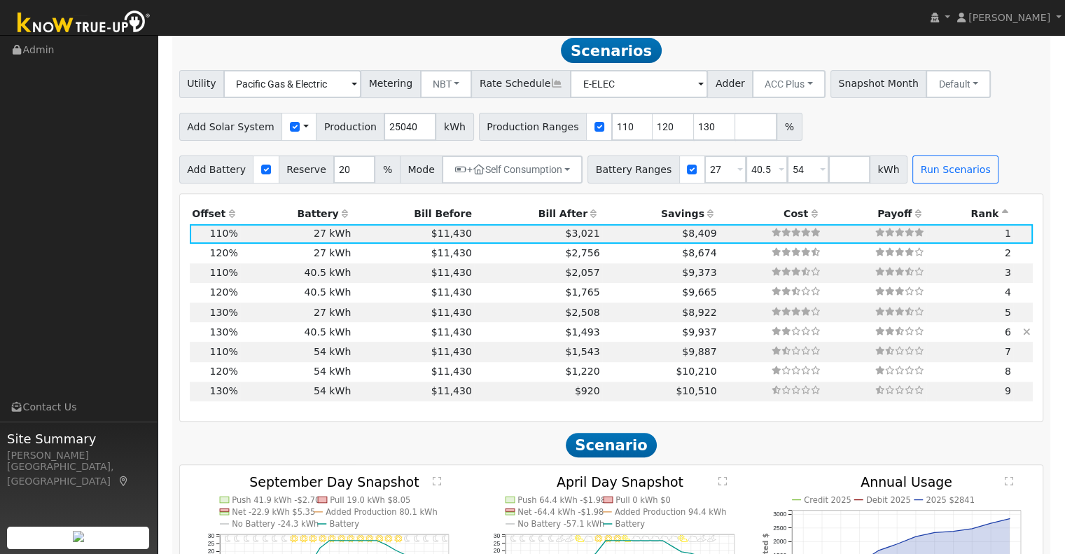
click at [386, 341] on td "$11,430" at bounding box center [414, 332] width 121 height 20
type input "21.7"
type input "$75,955"
type input "$53,600"
type input "$38,867"
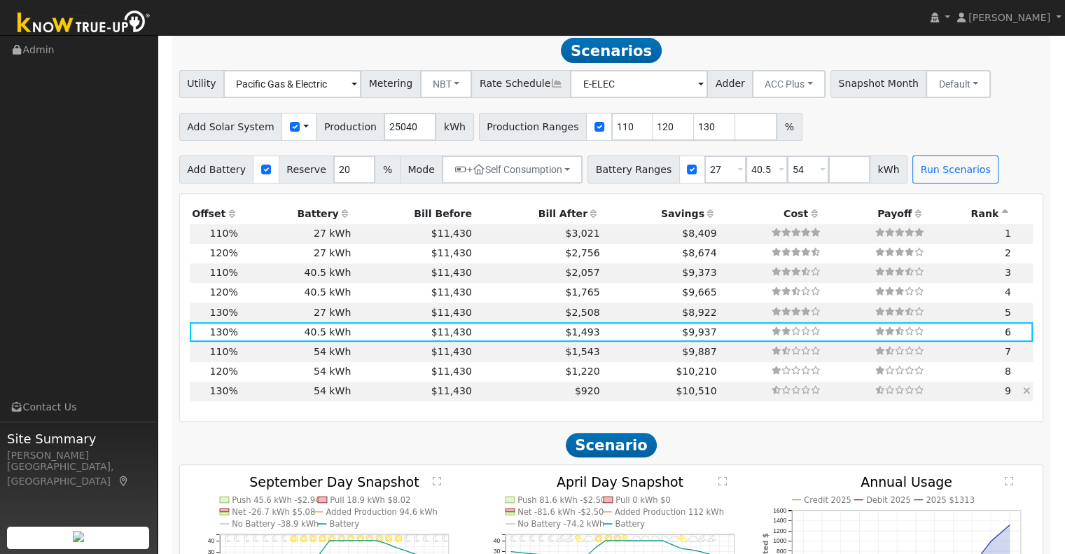
click at [510, 400] on td "$920" at bounding box center [538, 392] width 128 height 20
type input "$69,800"
type input "$43,727"
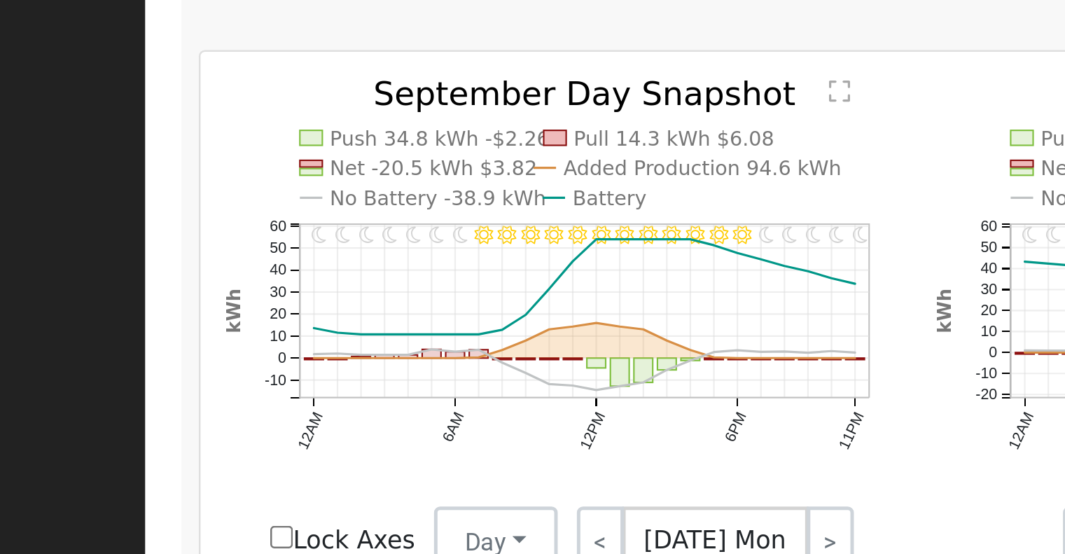
scroll to position [767, 0]
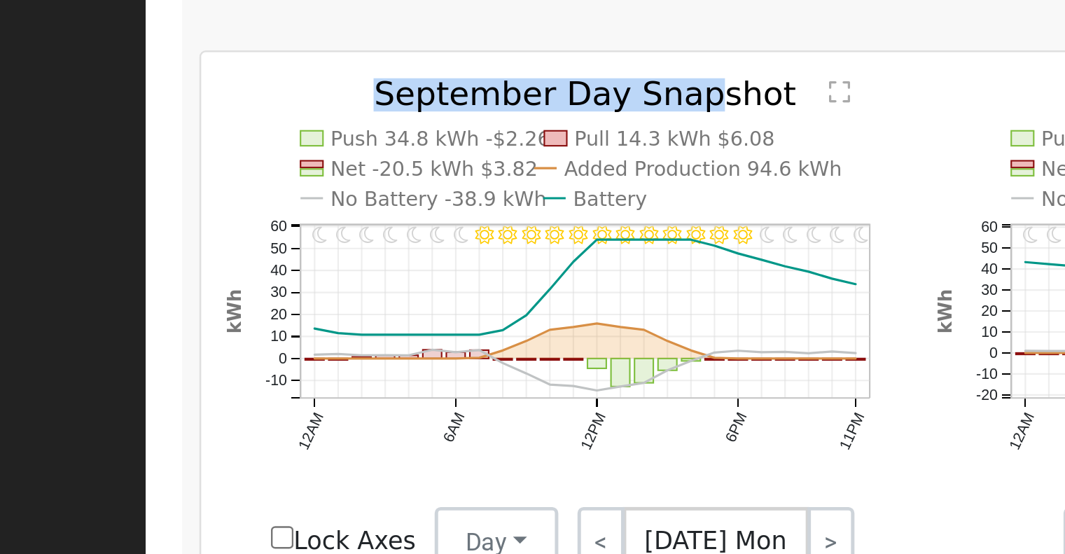
drag, startPoint x: 261, startPoint y: 206, endPoint x: 380, endPoint y: 206, distance: 119.1
click at [380, 206] on text "September Day Snapshot" at bounding box center [334, 198] width 170 height 15
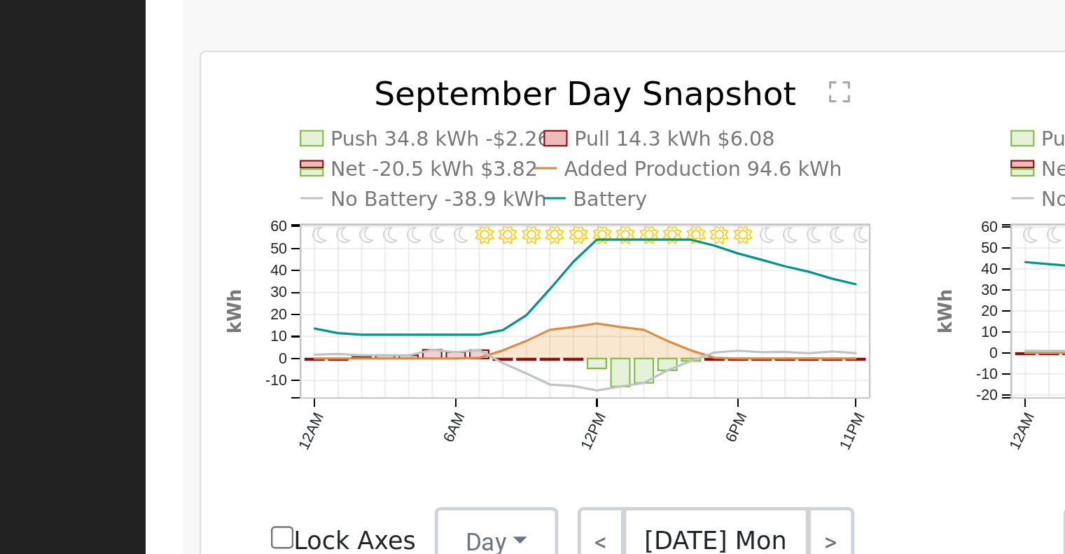
click at [404, 232] on text "Added Production 94.6 kWh" at bounding box center [382, 230] width 112 height 10
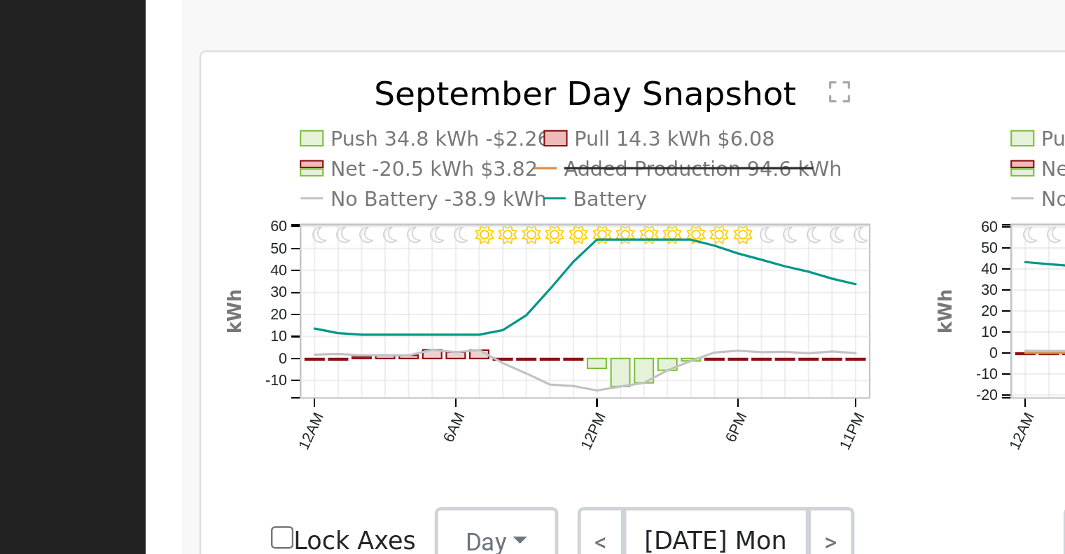
click at [404, 232] on text "Added Production 94.6 kWh" at bounding box center [382, 230] width 112 height 10
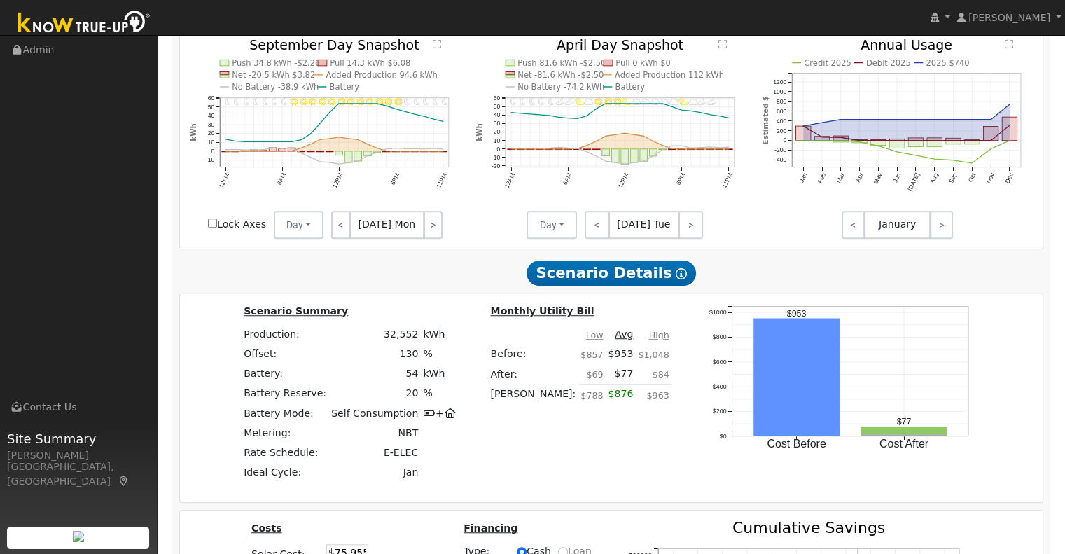
scroll to position [931, 0]
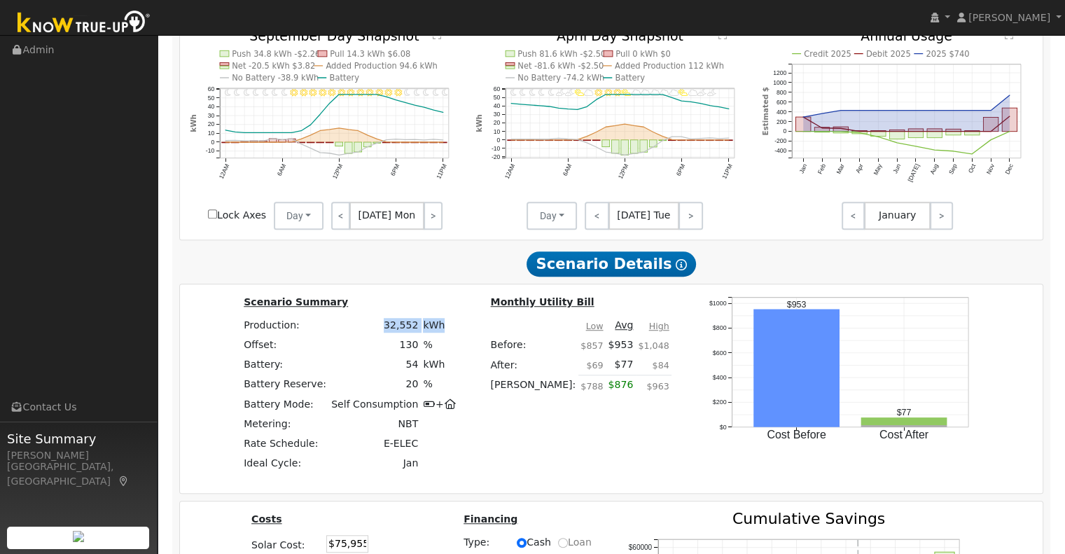
drag, startPoint x: 403, startPoint y: 333, endPoint x: 458, endPoint y: 333, distance: 54.6
click at [457, 333] on tr "Production: 32,552 kWh" at bounding box center [350, 326] width 217 height 20
click at [459, 333] on td "kWh" at bounding box center [440, 326] width 38 height 20
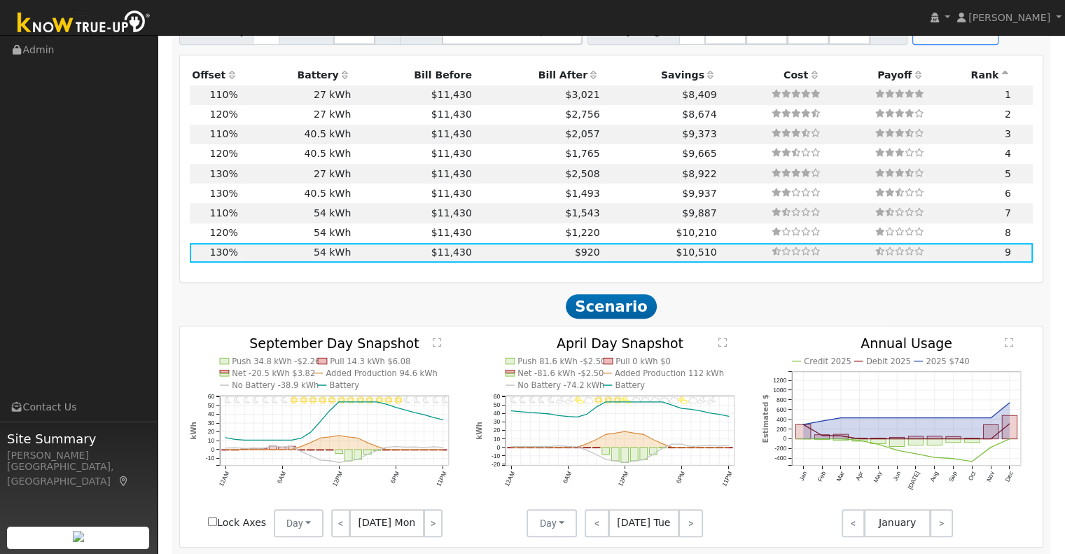
scroll to position [651, 0]
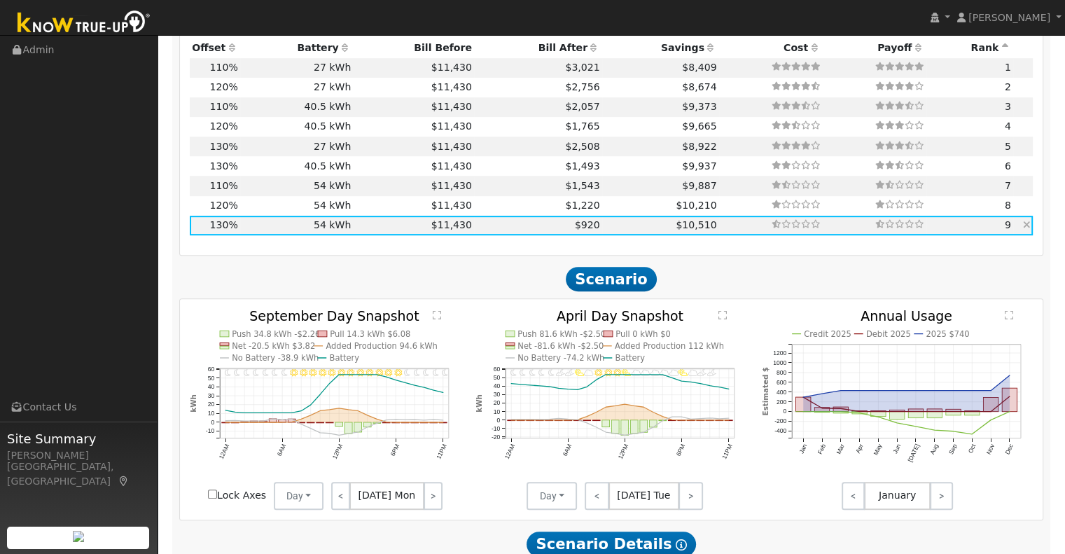
click at [532, 230] on td "$920" at bounding box center [538, 226] width 128 height 20
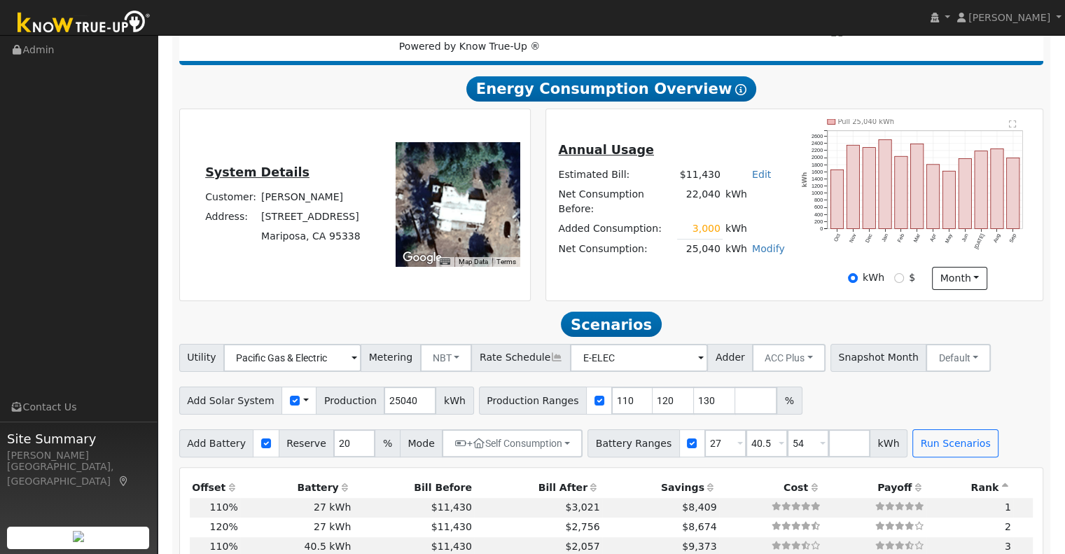
scroll to position [90, 0]
